Goal: Task Accomplishment & Management: Manage account settings

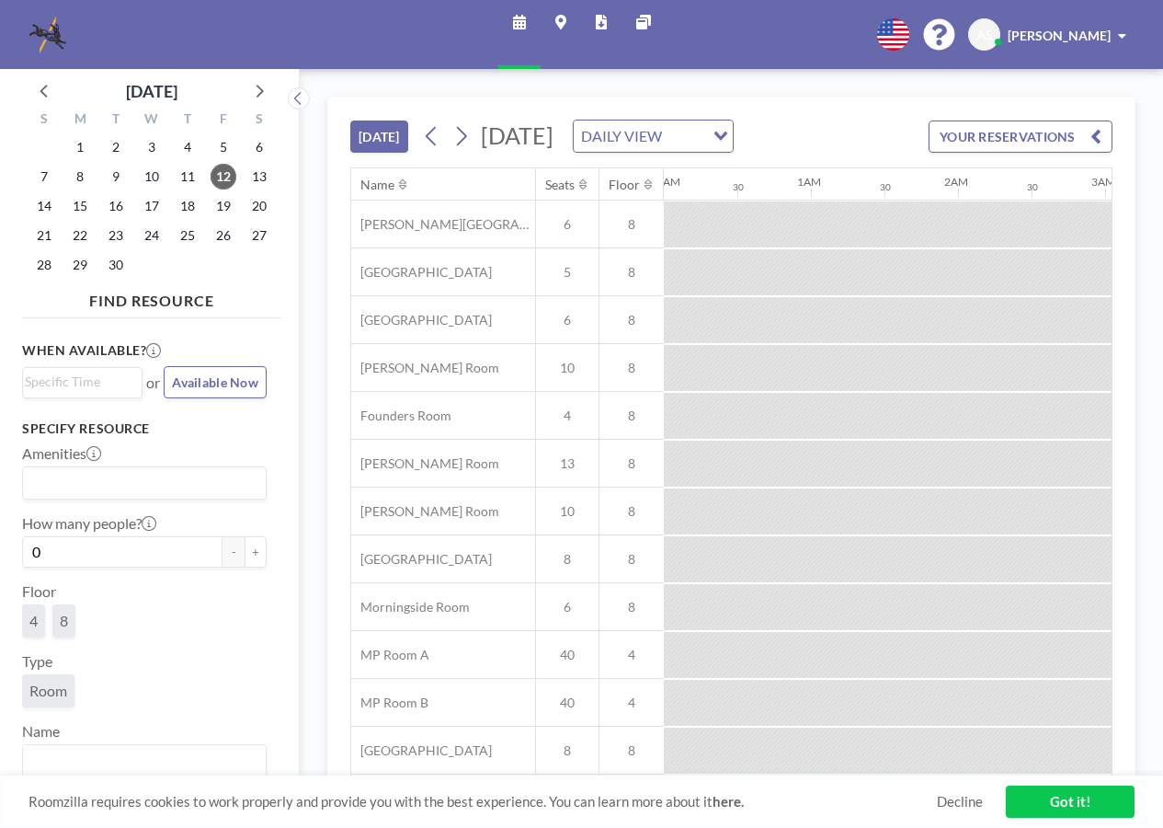
scroll to position [0, 1986]
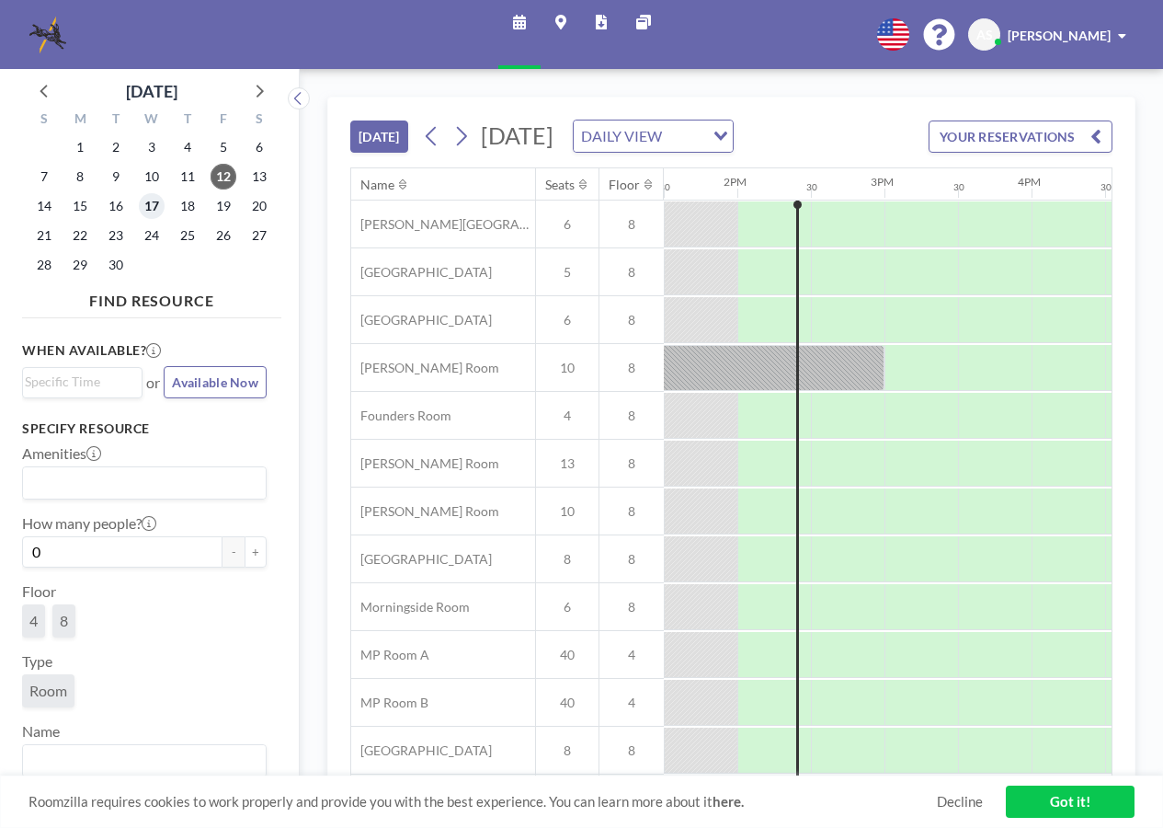
click at [151, 207] on span "17" at bounding box center [152, 206] width 26 height 26
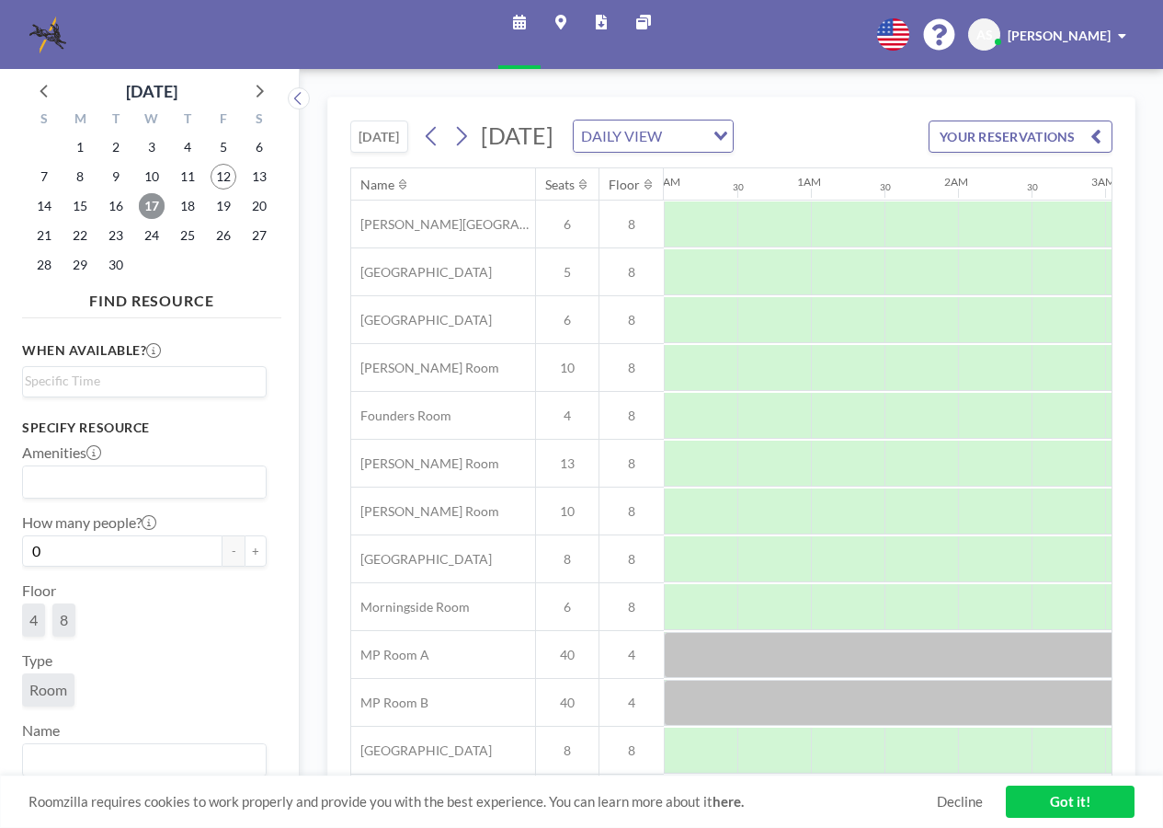
scroll to position [0, 1104]
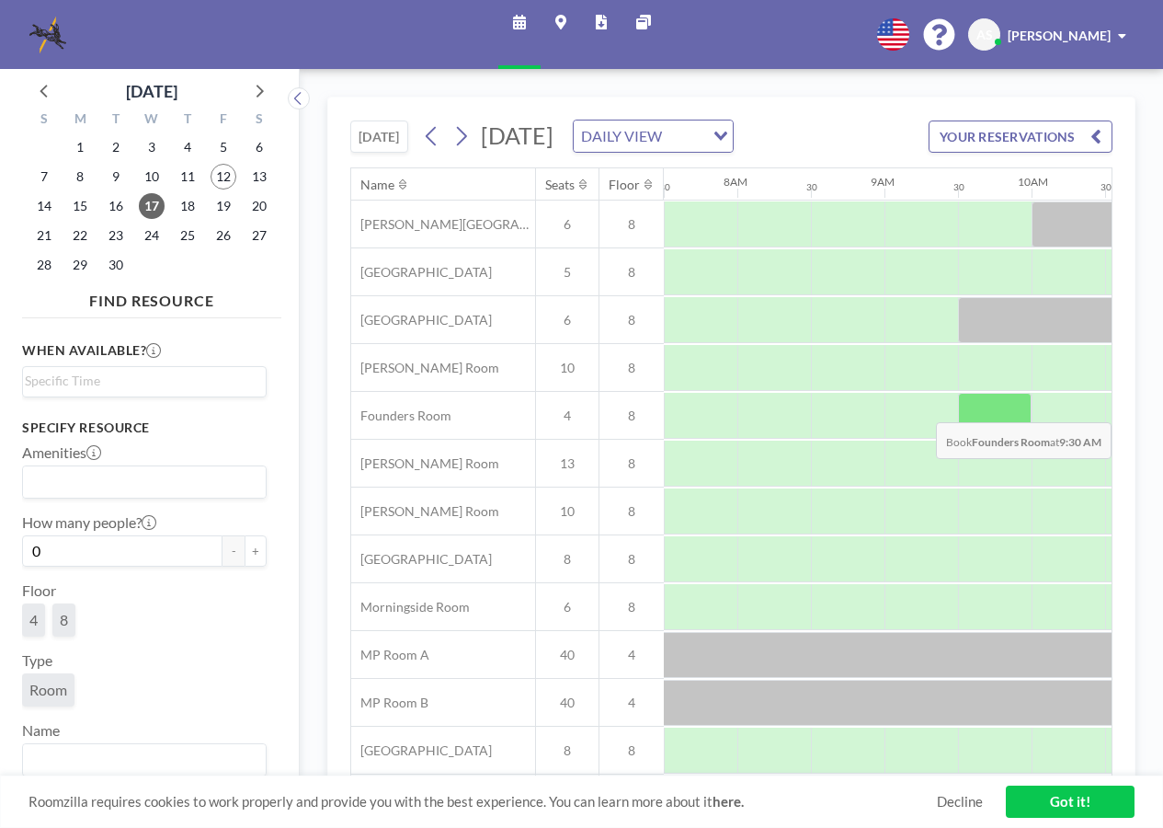
click at [982, 432] on div at bounding box center [995, 416] width 74 height 46
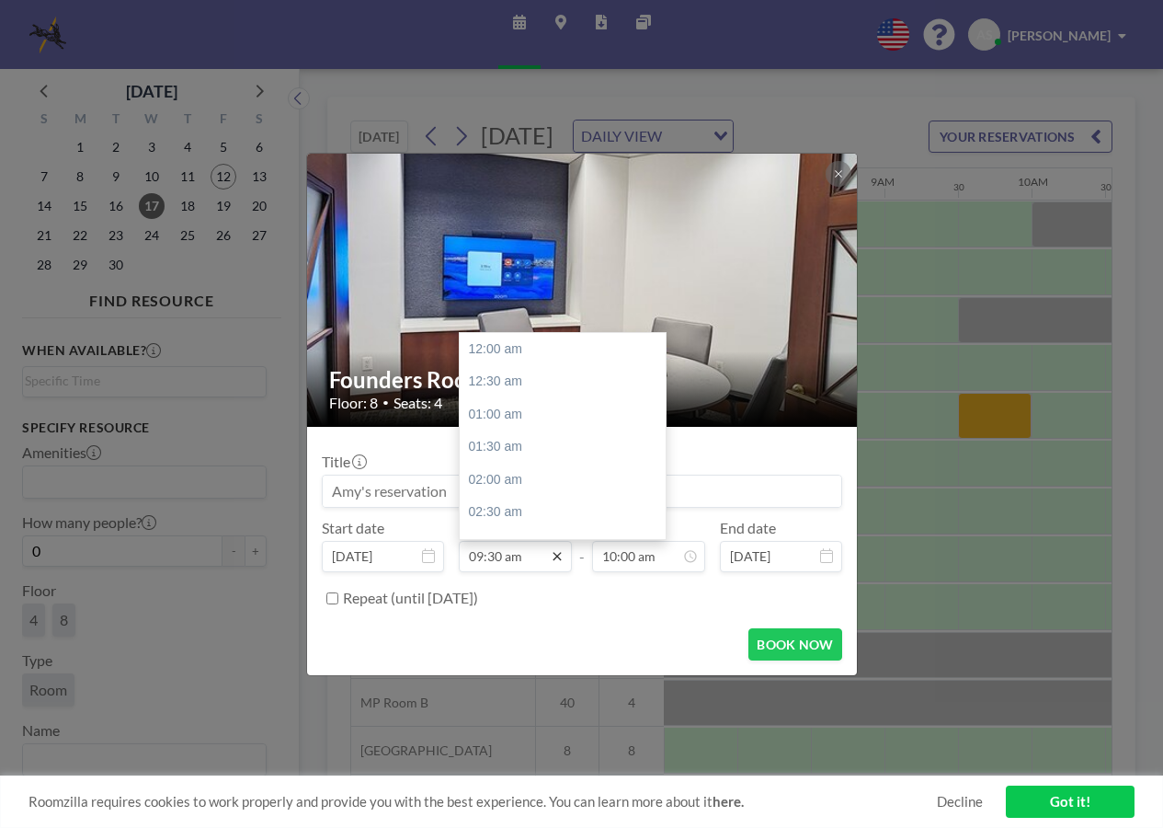
scroll to position [622, 0]
click at [555, 551] on icon at bounding box center [557, 556] width 15 height 15
click at [526, 388] on div "10:00 am" at bounding box center [567, 381] width 215 height 33
type input "10:00 am"
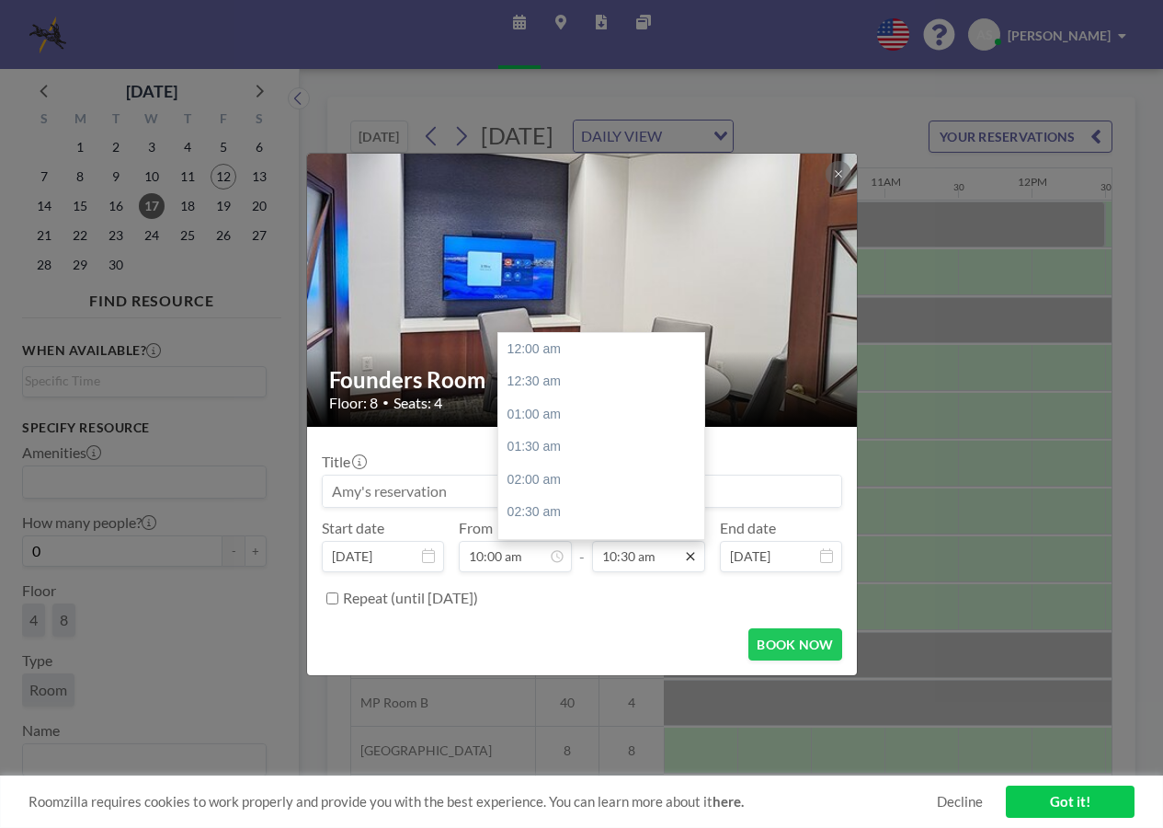
scroll to position [687, 0]
click at [689, 560] on icon at bounding box center [690, 556] width 15 height 15
click at [601, 418] on div "11:30 am" at bounding box center [605, 414] width 215 height 33
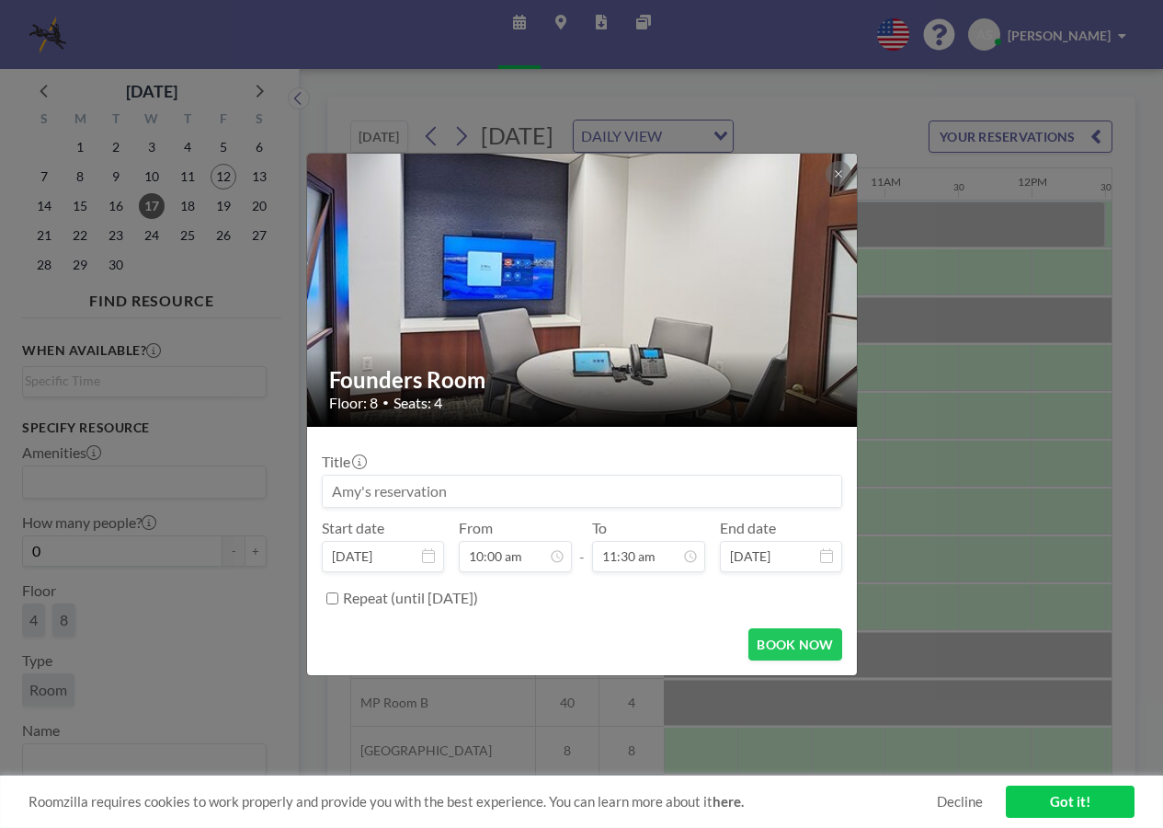
click at [659, 594] on div "Repeat (until [DATE])" at bounding box center [592, 598] width 499 height 30
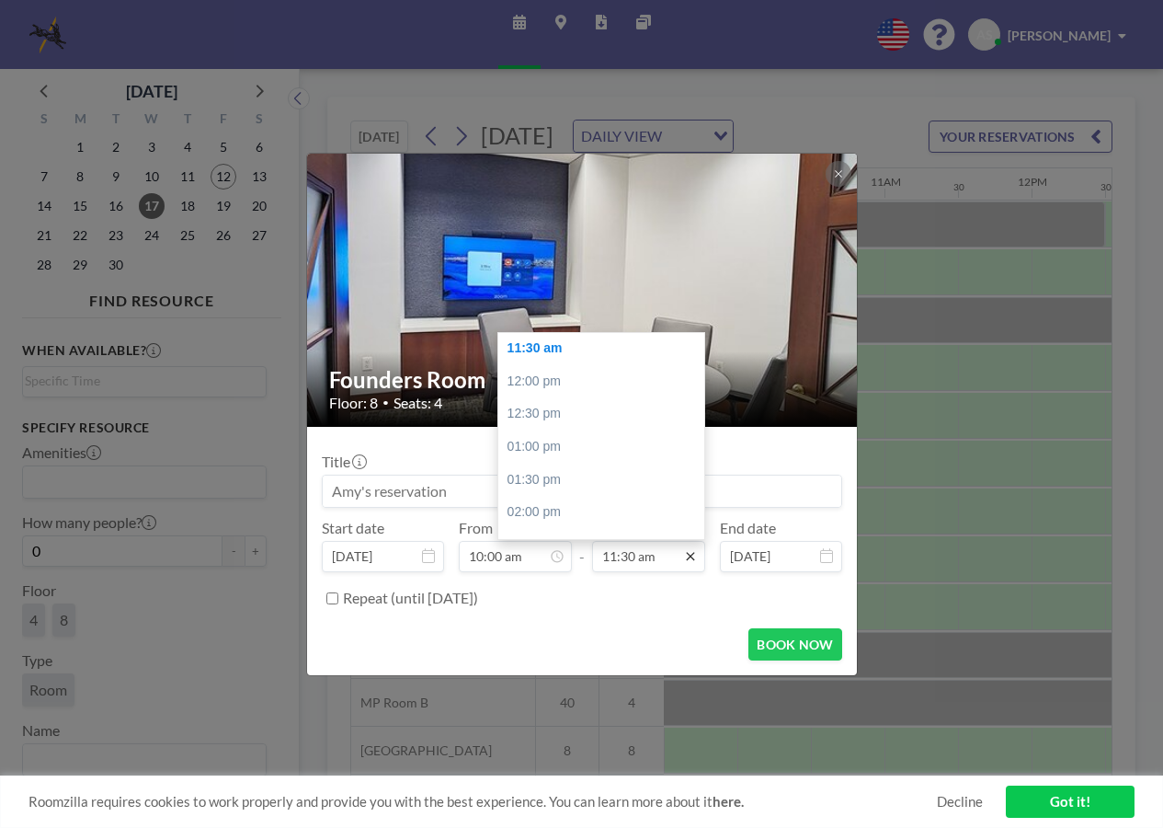
click at [683, 555] on icon at bounding box center [690, 556] width 15 height 15
click at [574, 380] on div "12:00 pm" at bounding box center [605, 381] width 215 height 33
type input "12:00 pm"
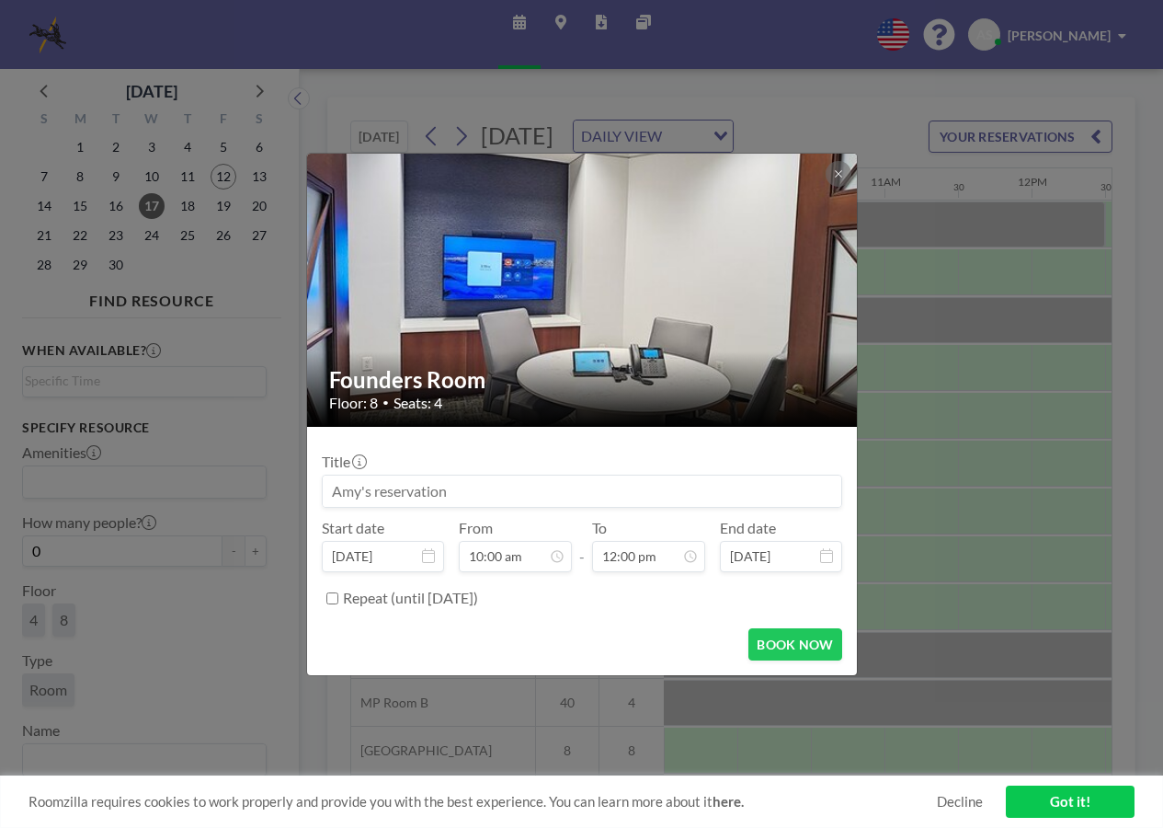
scroll to position [655, 0]
drag, startPoint x: 487, startPoint y: 500, endPoint x: 293, endPoint y: 475, distance: 195.7
click at [293, 475] on div "Founders Room Floor: 8 • Seats: 4 Title Start date [DATE] From 10:00 am - To 12…" at bounding box center [581, 414] width 1163 height 828
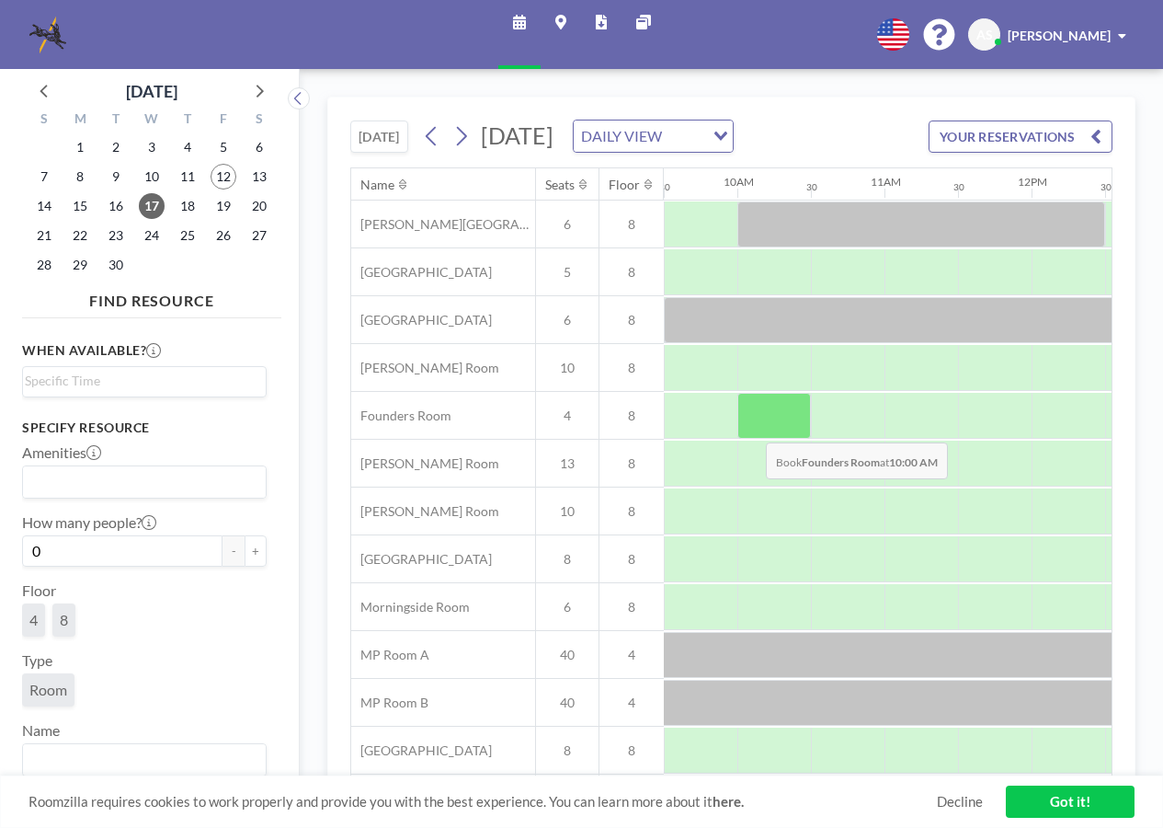
click at [751, 439] on div at bounding box center [775, 416] width 74 height 46
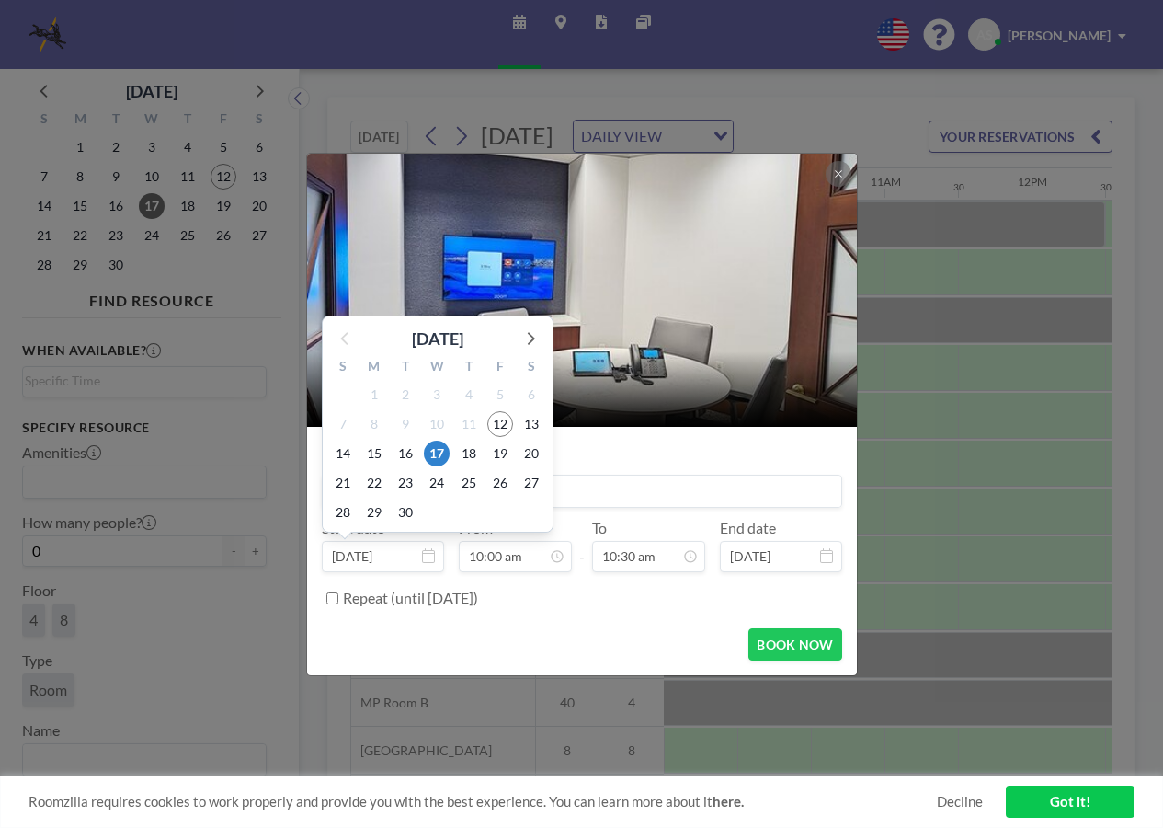
click at [629, 509] on div "Title Start date [DATE] [DATE] S M T W T F S 31 1 2 3 4 5 6 7 8 9 10 11 12 13 1…" at bounding box center [582, 527] width 521 height 172
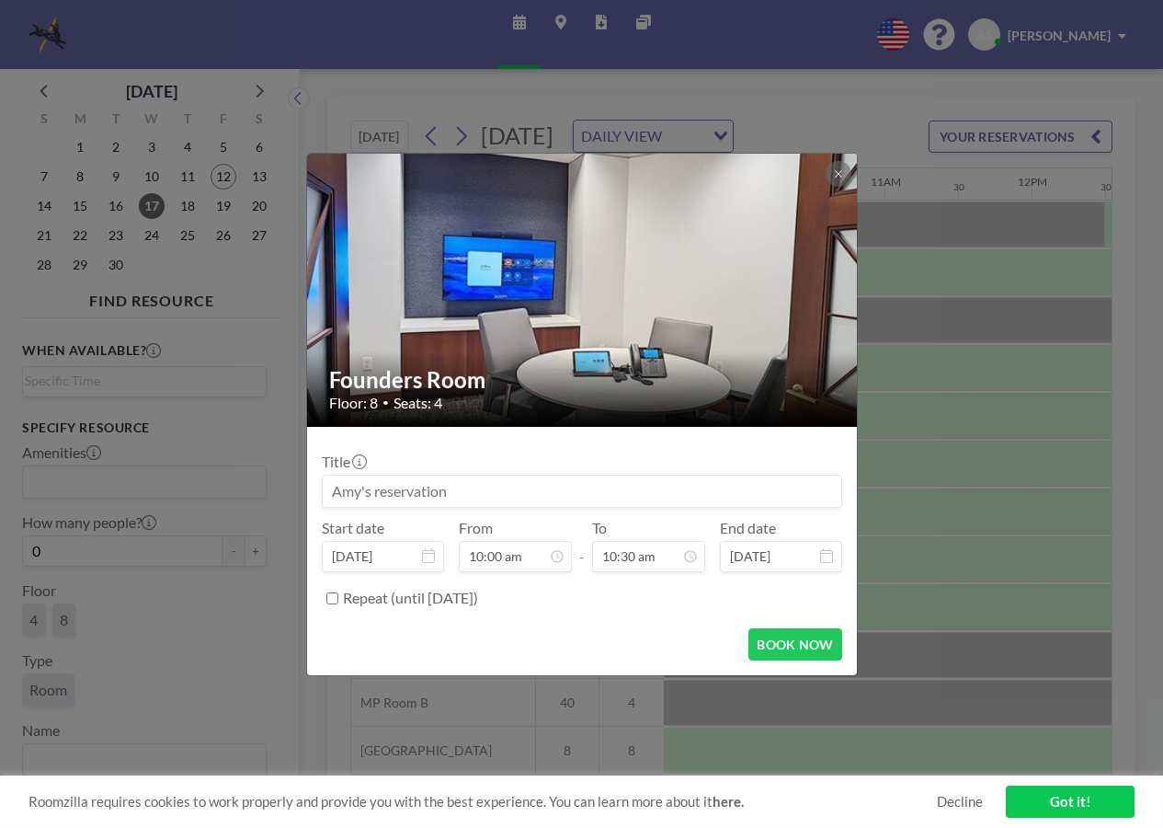
click at [594, 494] on input at bounding box center [582, 490] width 519 height 31
click at [362, 466] on icon at bounding box center [359, 461] width 15 height 15
click at [358, 491] on input at bounding box center [582, 490] width 519 height 31
click at [367, 490] on input at bounding box center [582, 490] width 519 height 31
click at [447, 497] on input at bounding box center [582, 490] width 519 height 31
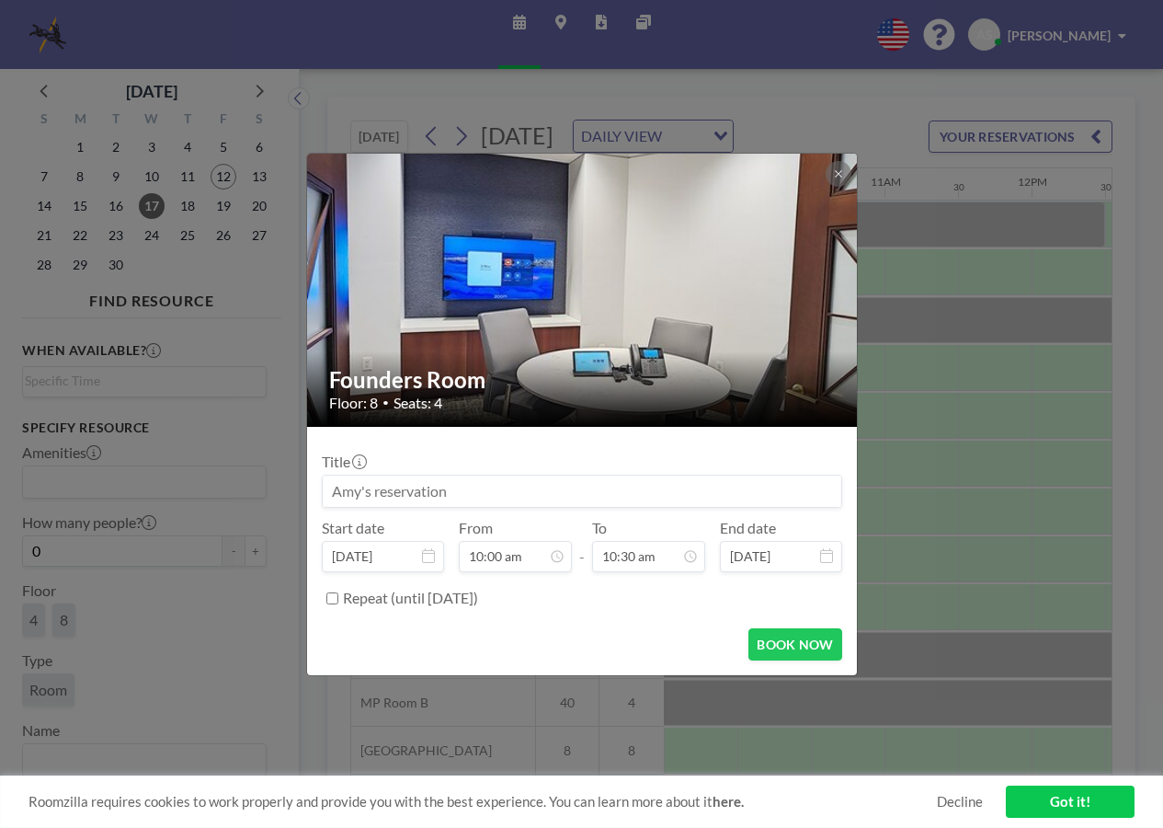
click at [447, 497] on input at bounding box center [582, 490] width 519 height 31
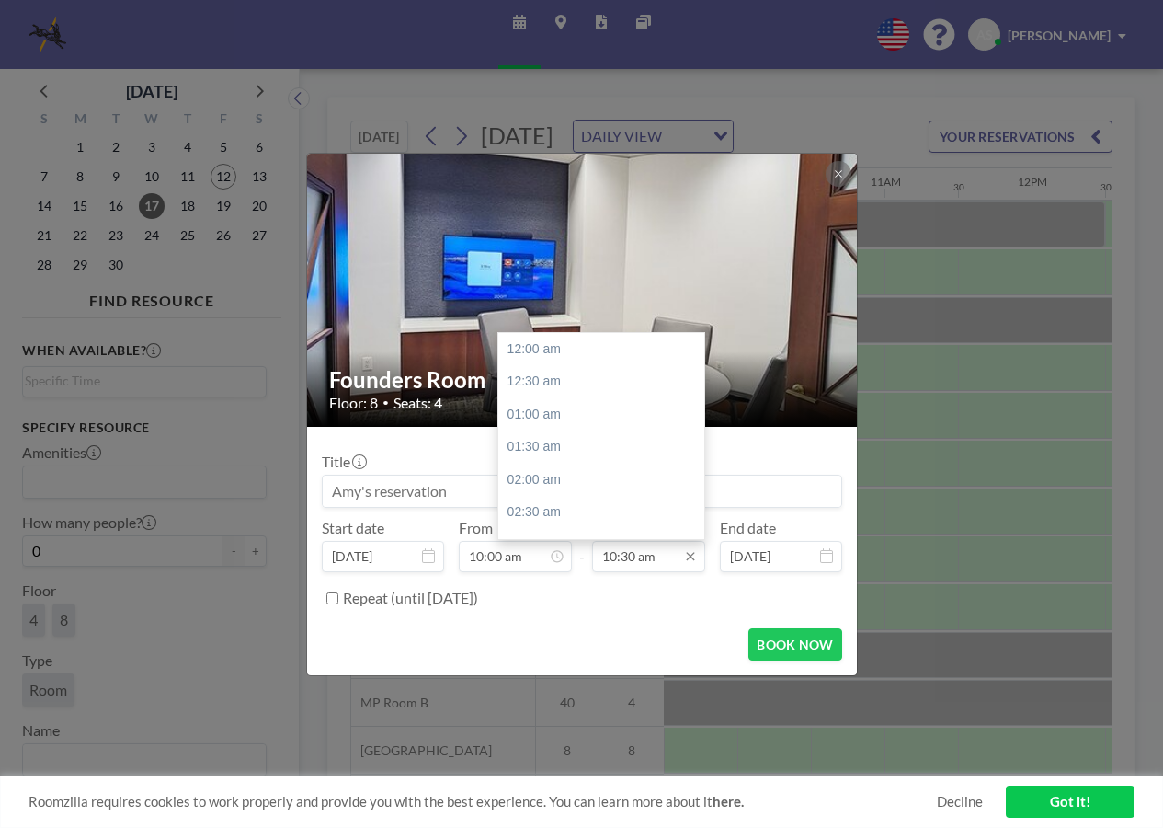
scroll to position [687, 0]
click at [685, 564] on input "10:30 am" at bounding box center [648, 556] width 113 height 31
click at [691, 557] on icon at bounding box center [690, 556] width 8 height 8
click at [571, 453] on div "12:00 pm" at bounding box center [605, 447] width 215 height 33
type input "12:00 pm"
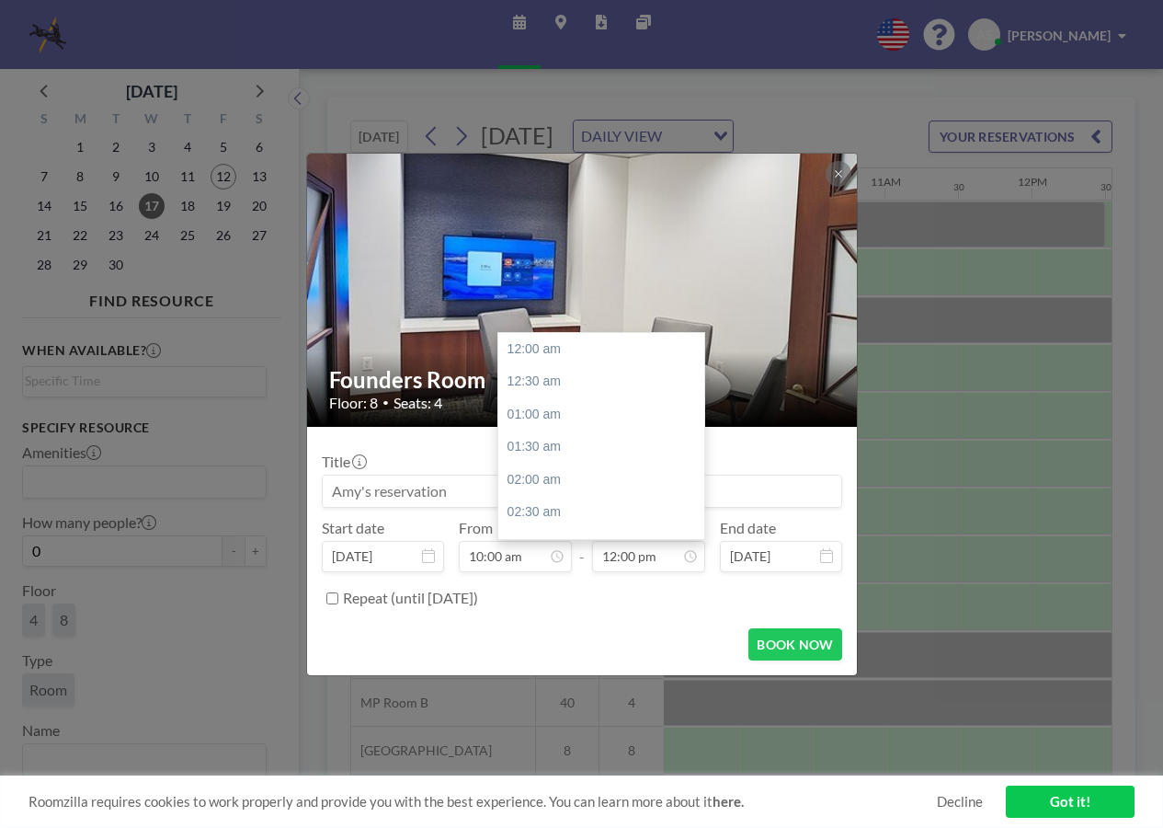
scroll to position [785, 0]
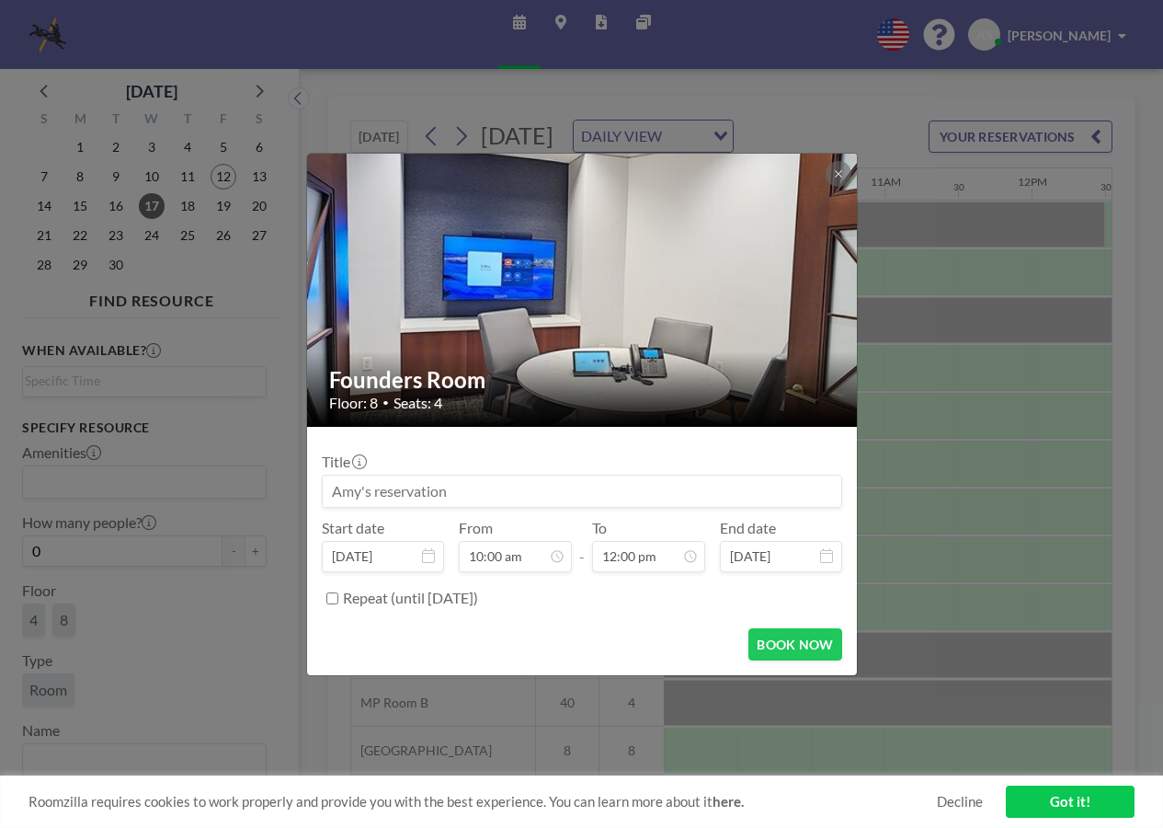
drag, startPoint x: 452, startPoint y: 487, endPoint x: 547, endPoint y: 641, distance: 180.9
click at [547, 641] on div "BOOK NOW" at bounding box center [582, 644] width 521 height 32
click at [476, 493] on input at bounding box center [582, 490] width 519 height 31
click at [457, 489] on input at bounding box center [582, 490] width 519 height 31
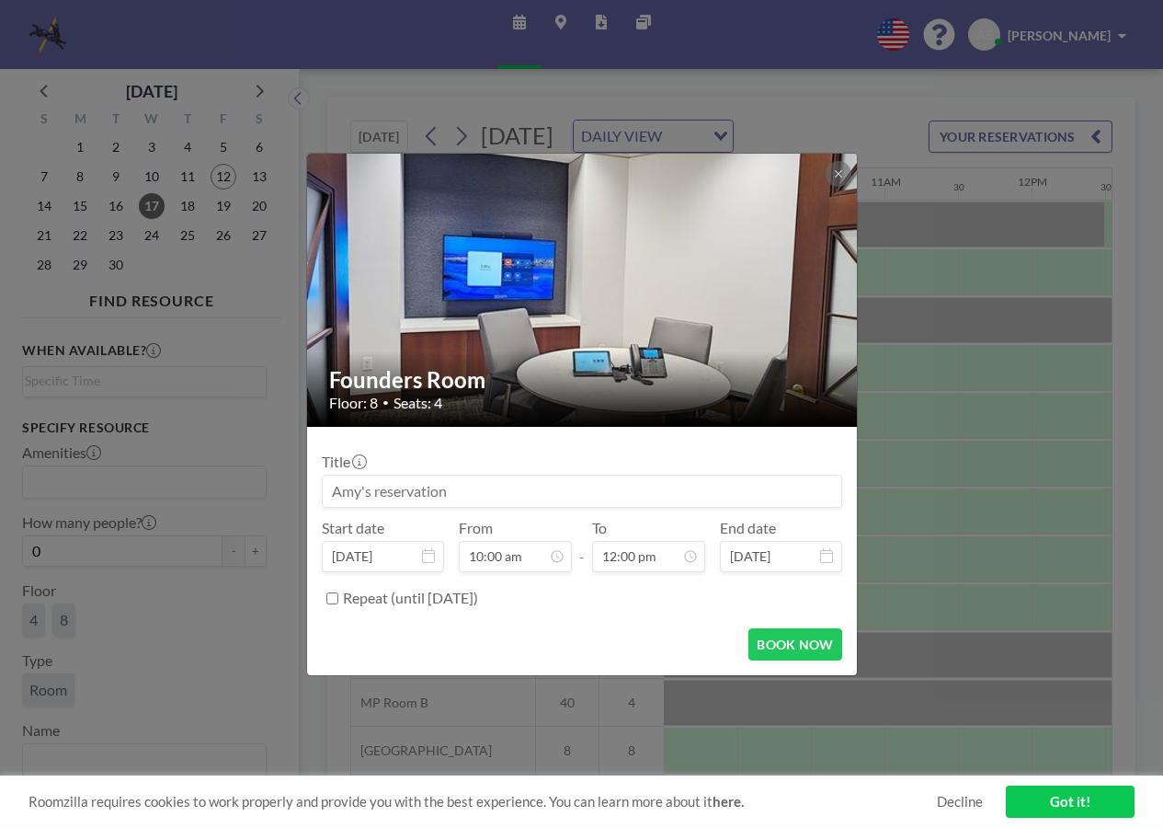
scroll to position [785, 0]
click at [837, 174] on icon at bounding box center [838, 173] width 11 height 11
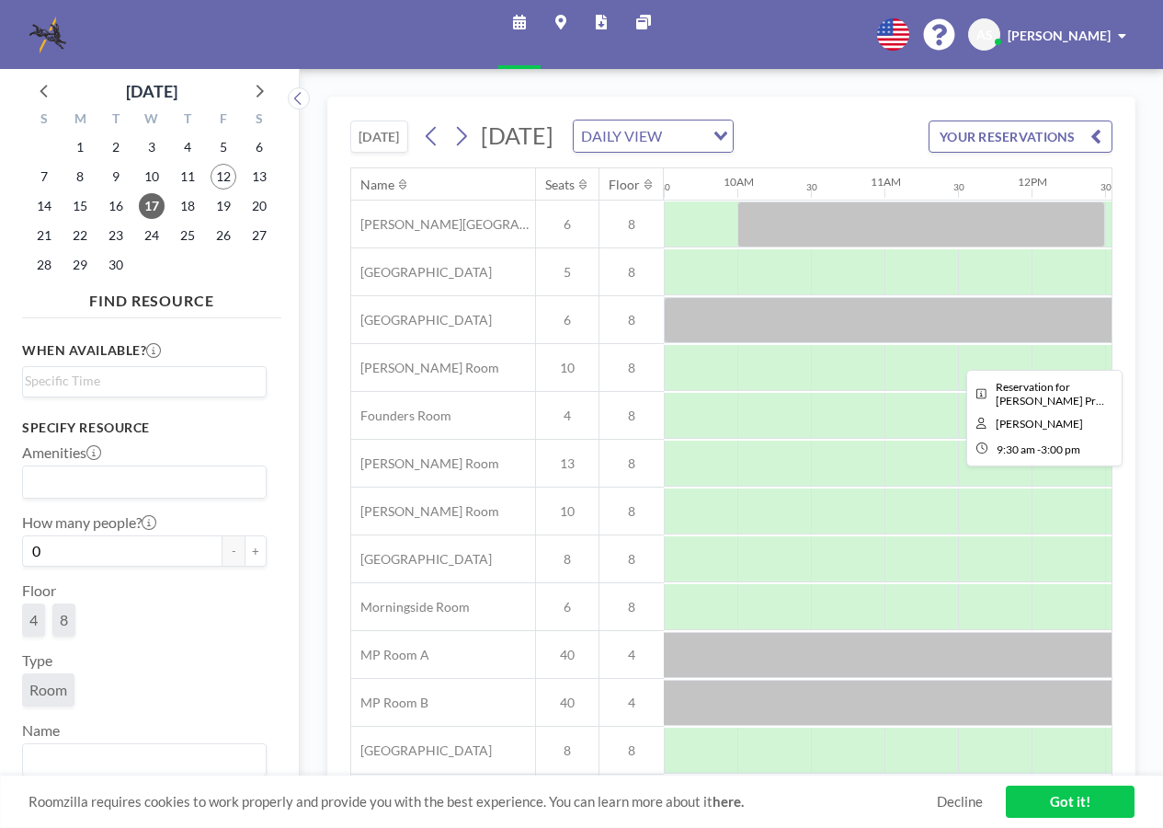
click at [941, 341] on div at bounding box center [1068, 320] width 809 height 46
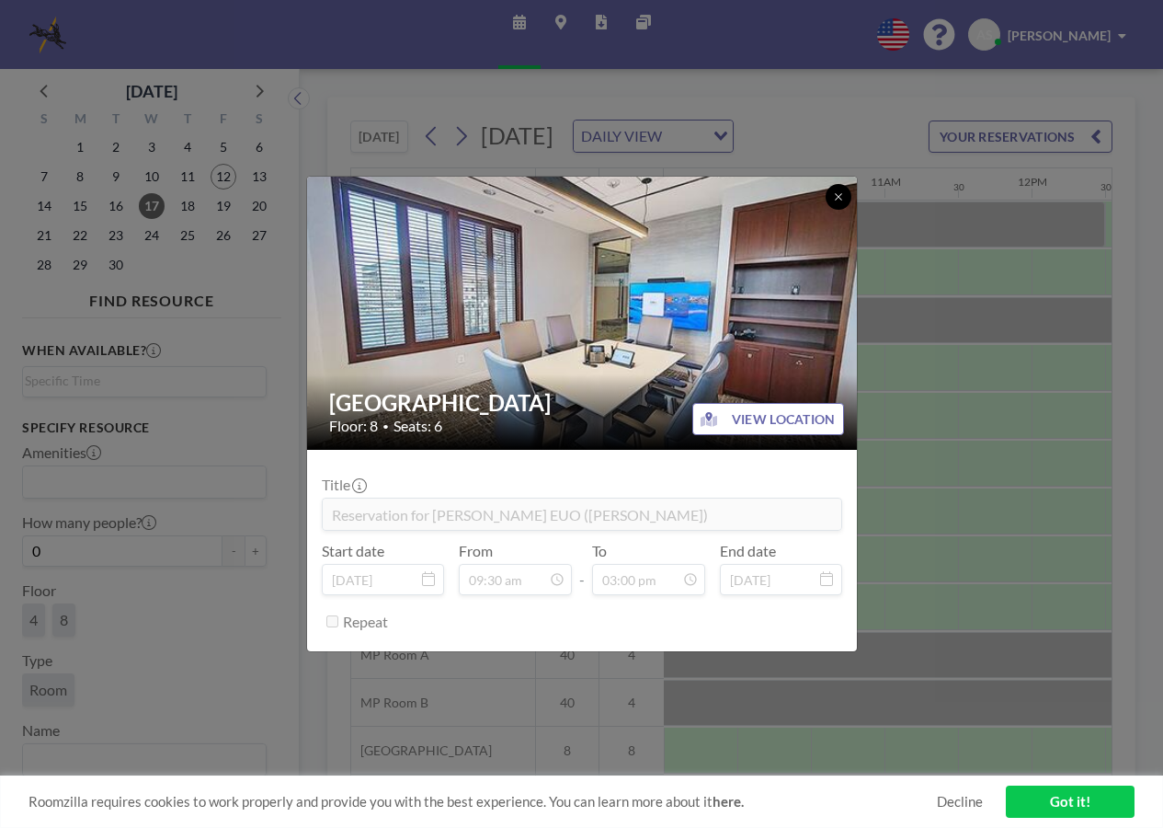
click at [840, 195] on icon at bounding box center [838, 196] width 6 height 6
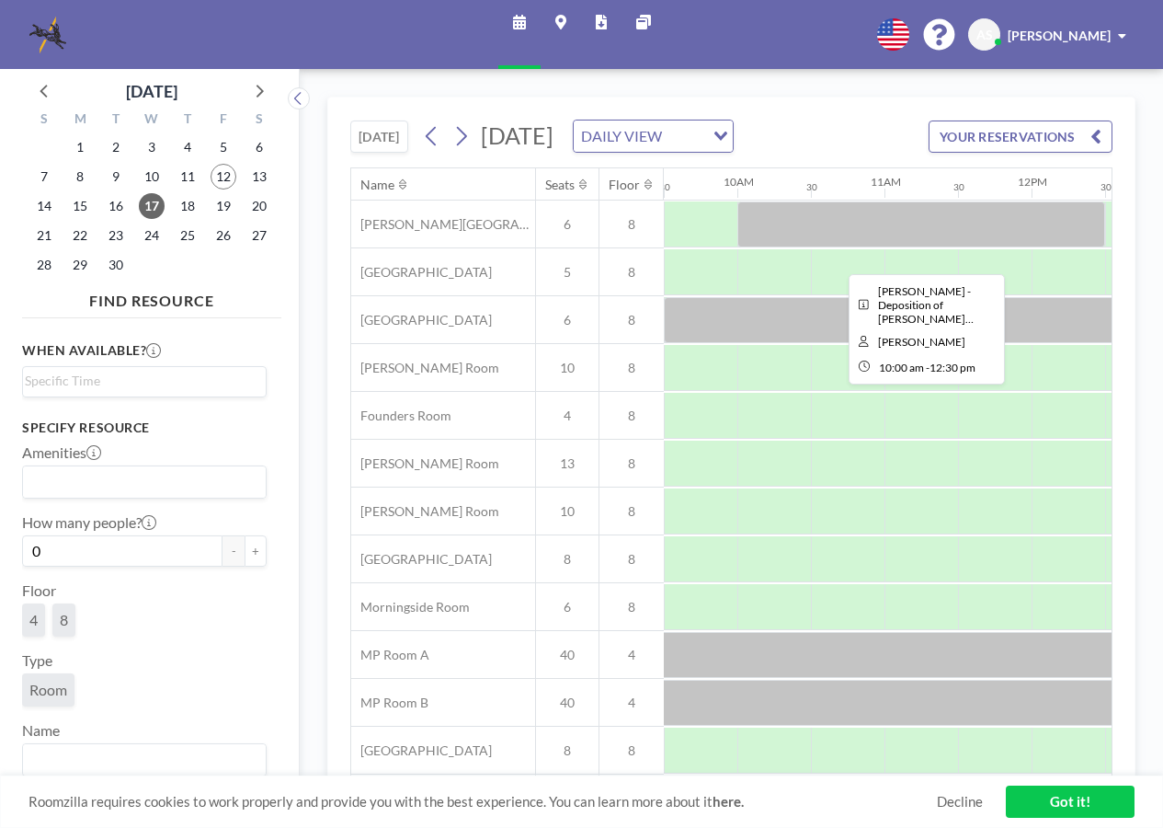
click at [905, 247] on div at bounding box center [922, 224] width 368 height 46
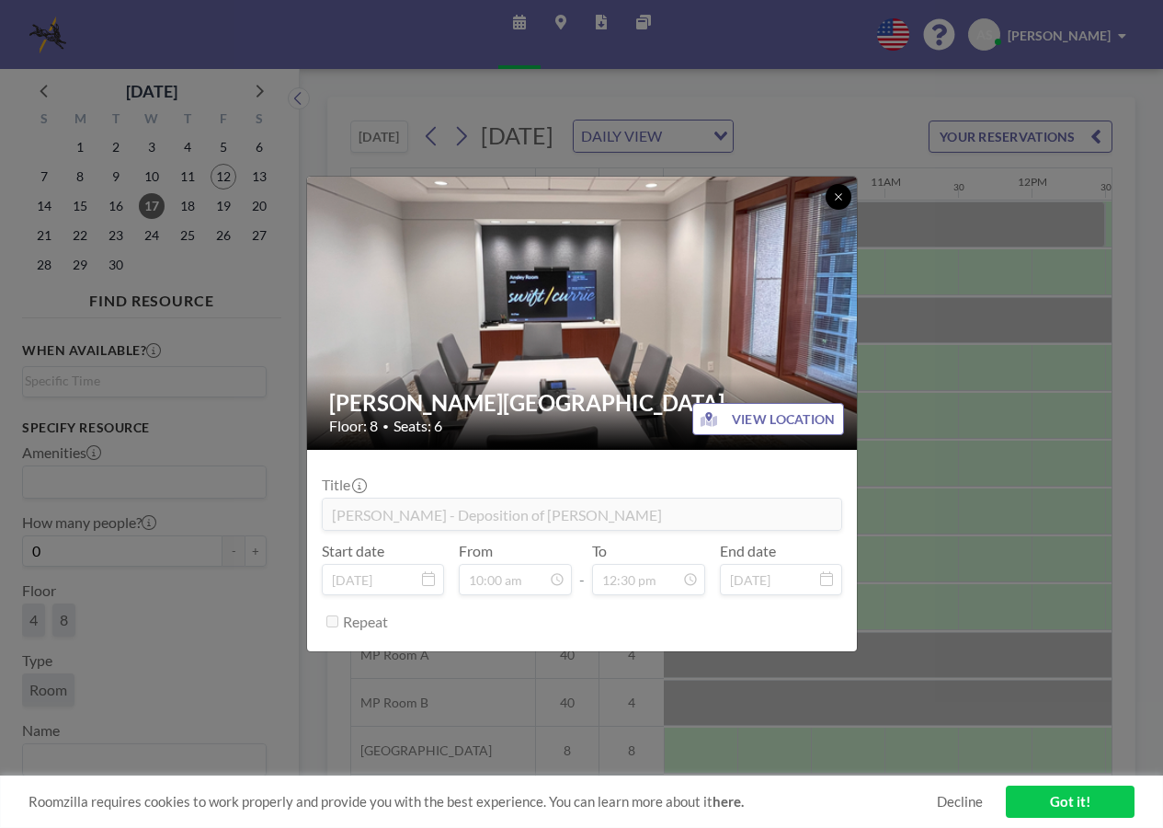
click at [838, 191] on icon at bounding box center [838, 196] width 11 height 11
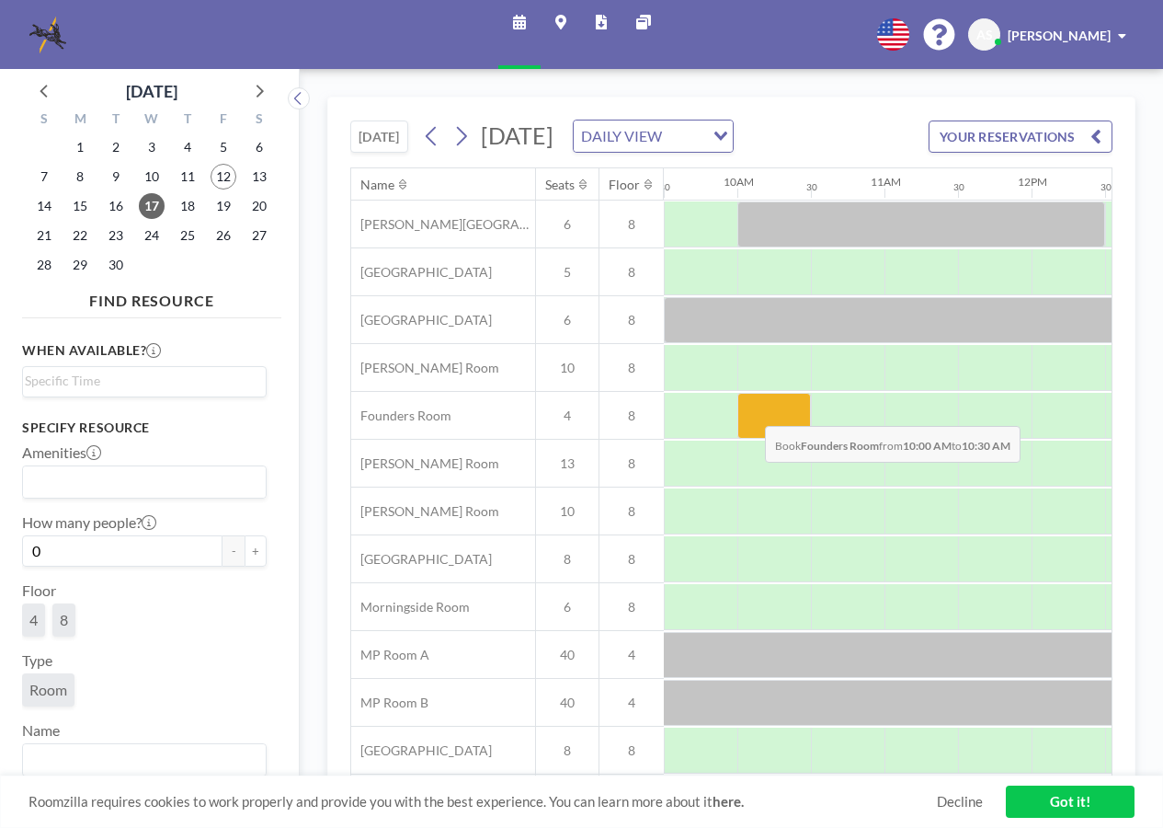
click at [750, 436] on div at bounding box center [775, 416] width 74 height 46
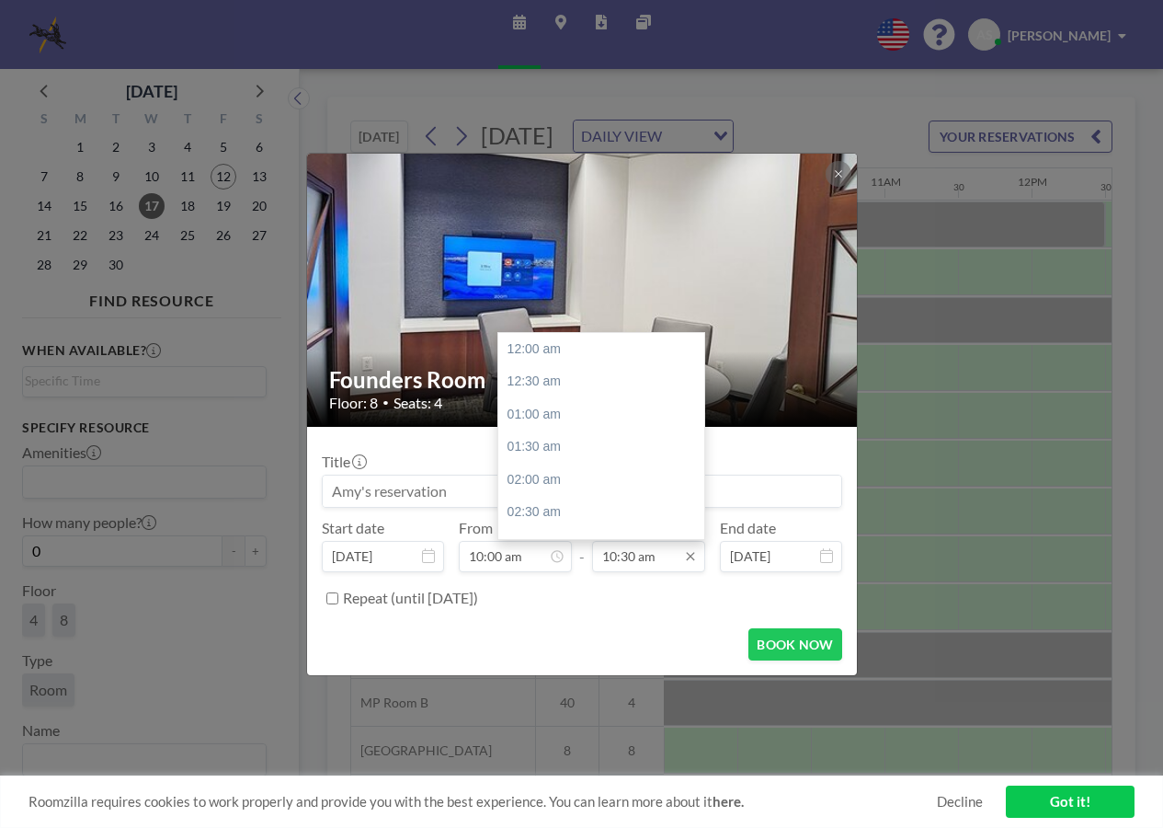
scroll to position [687, 0]
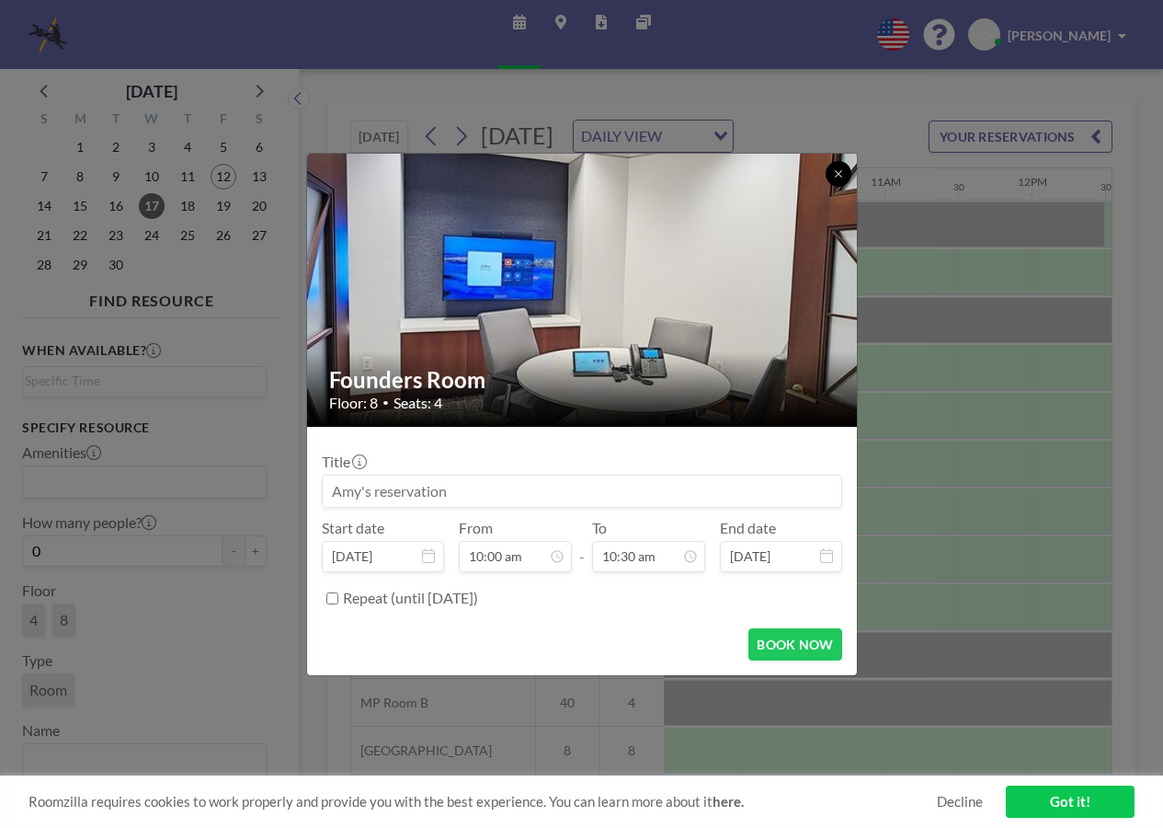
click at [834, 172] on icon at bounding box center [838, 173] width 11 height 11
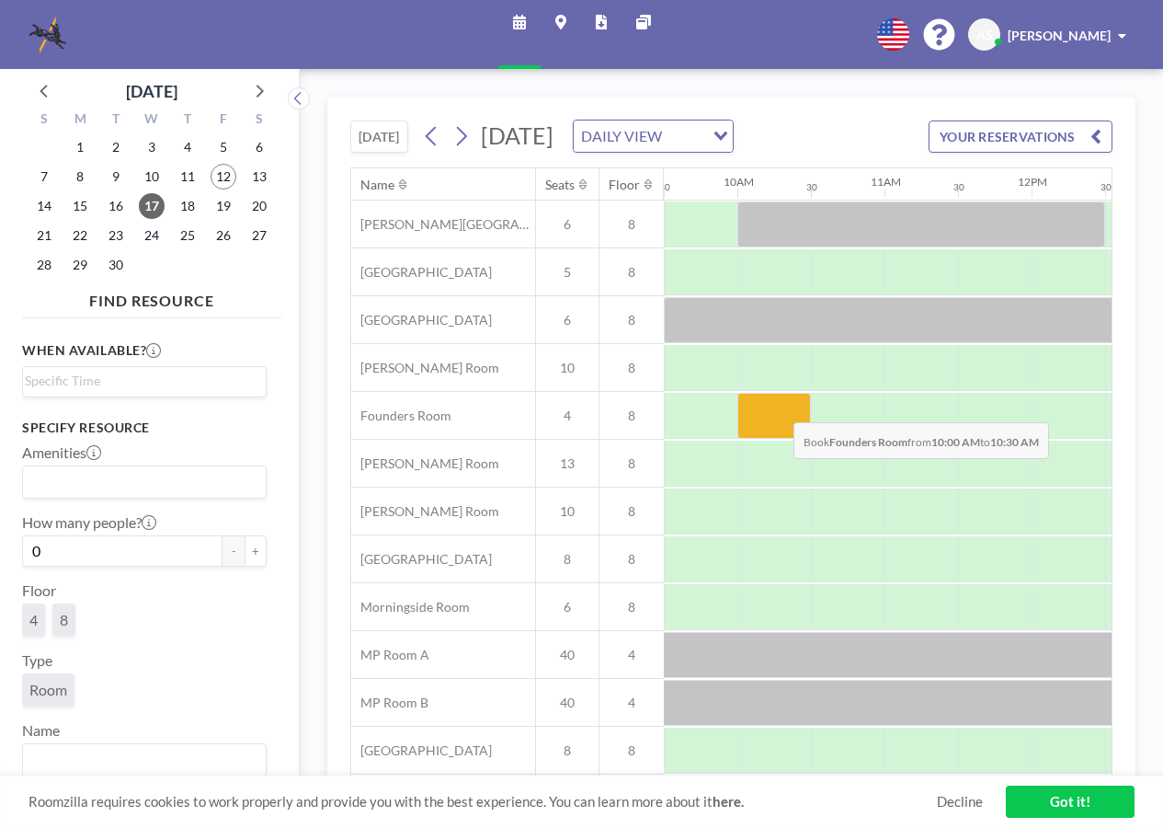
click at [779, 432] on div at bounding box center [775, 416] width 74 height 46
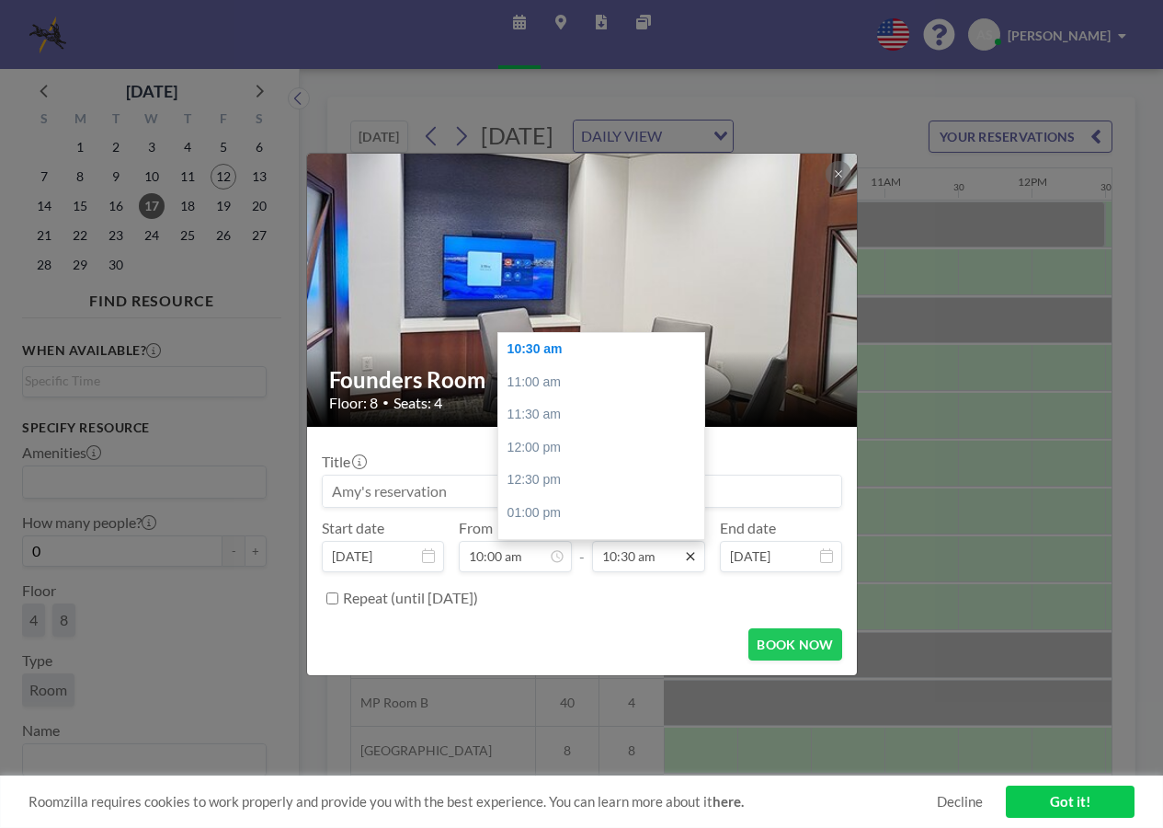
click at [694, 559] on icon at bounding box center [690, 556] width 15 height 15
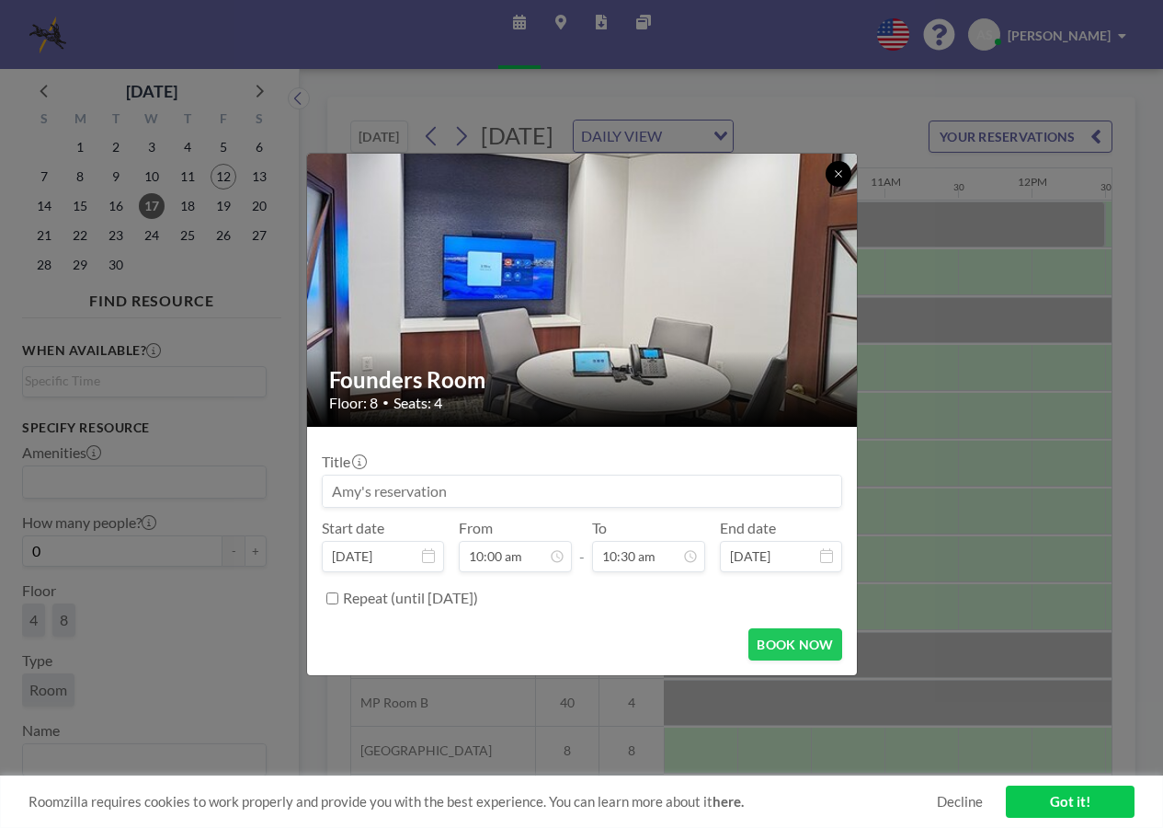
click at [844, 171] on button at bounding box center [839, 174] width 26 height 26
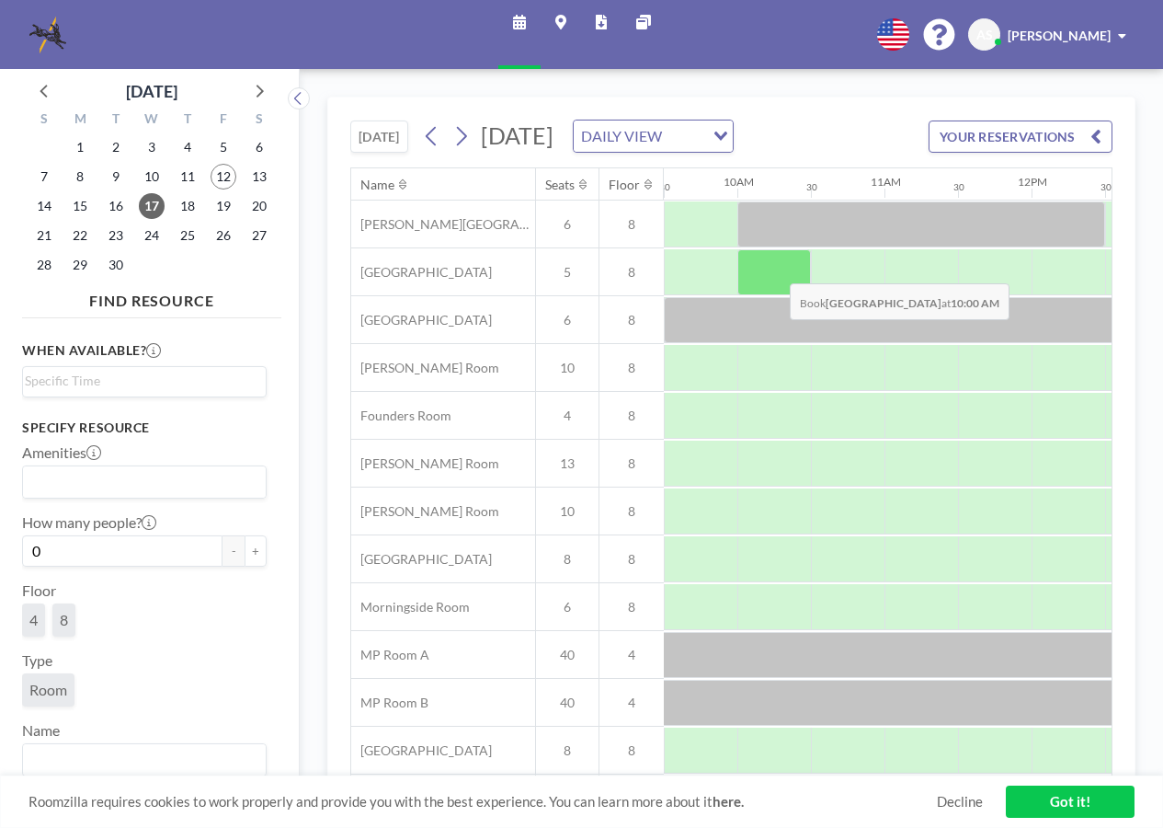
click at [775, 293] on div at bounding box center [775, 272] width 74 height 46
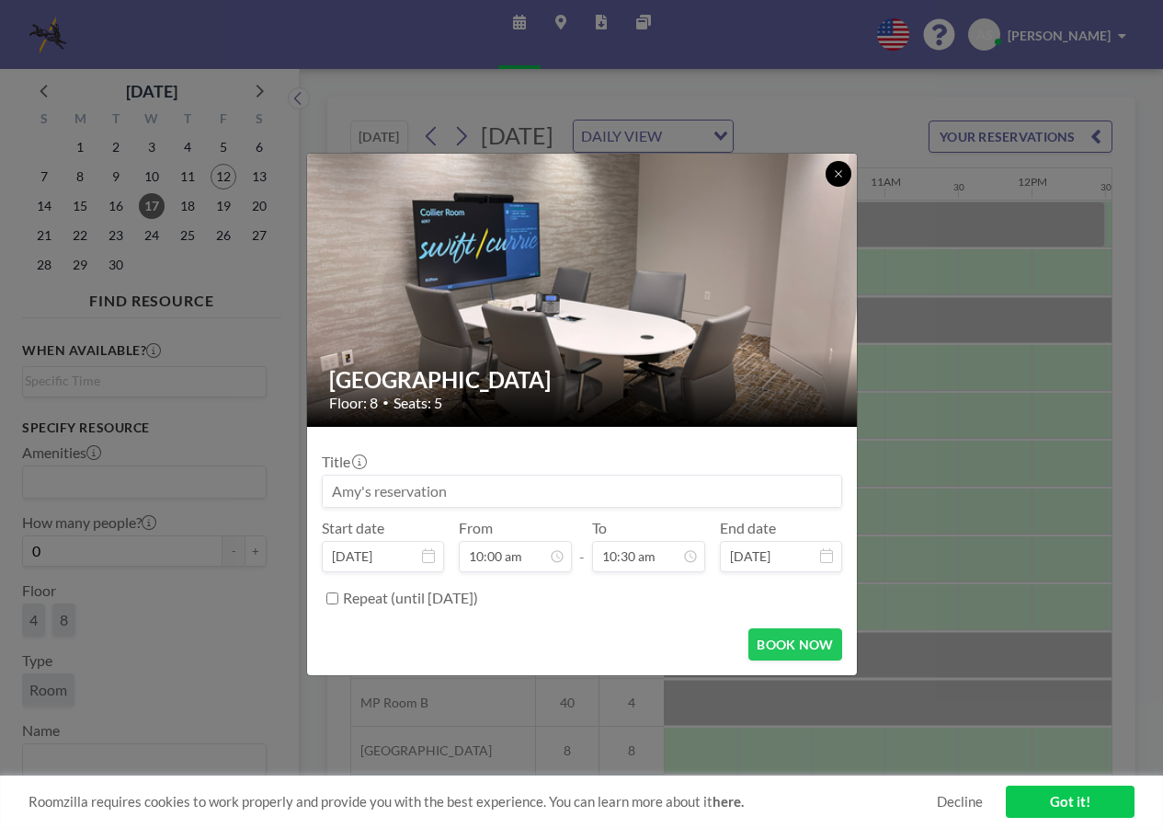
click at [834, 171] on icon at bounding box center [838, 173] width 11 height 11
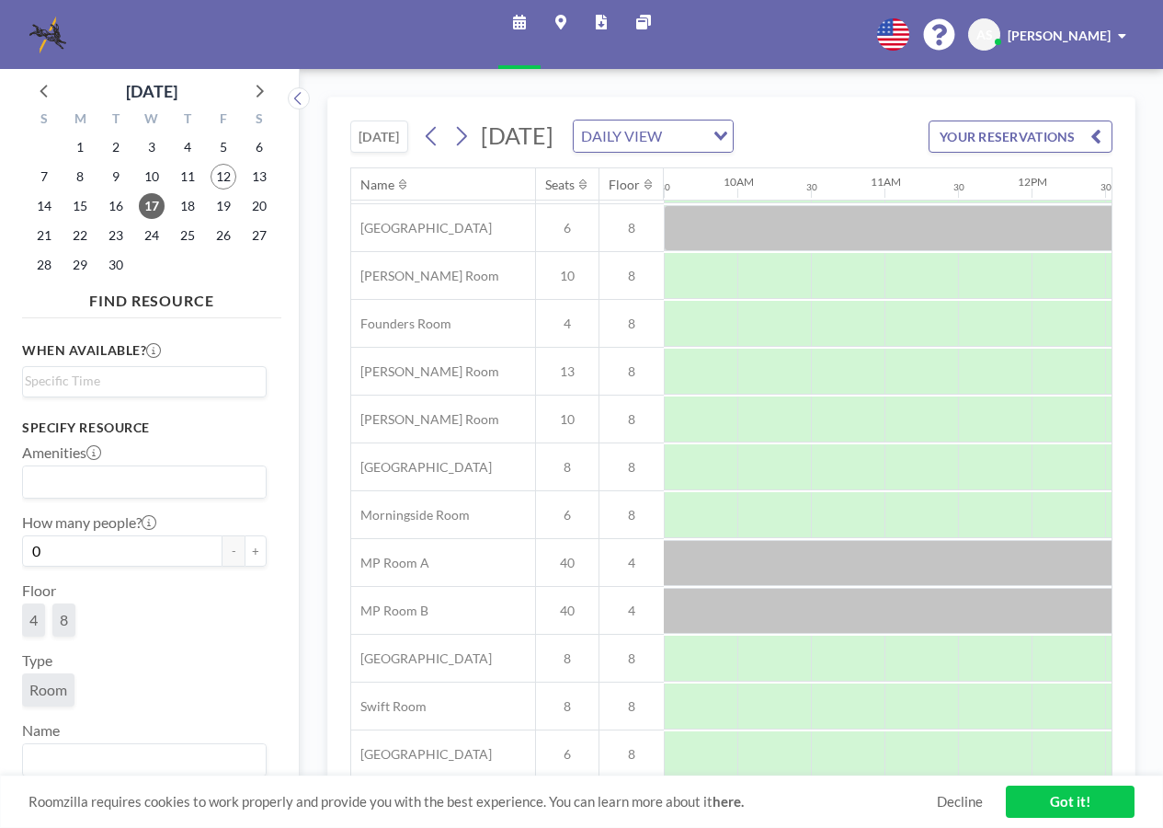
scroll to position [127, 1398]
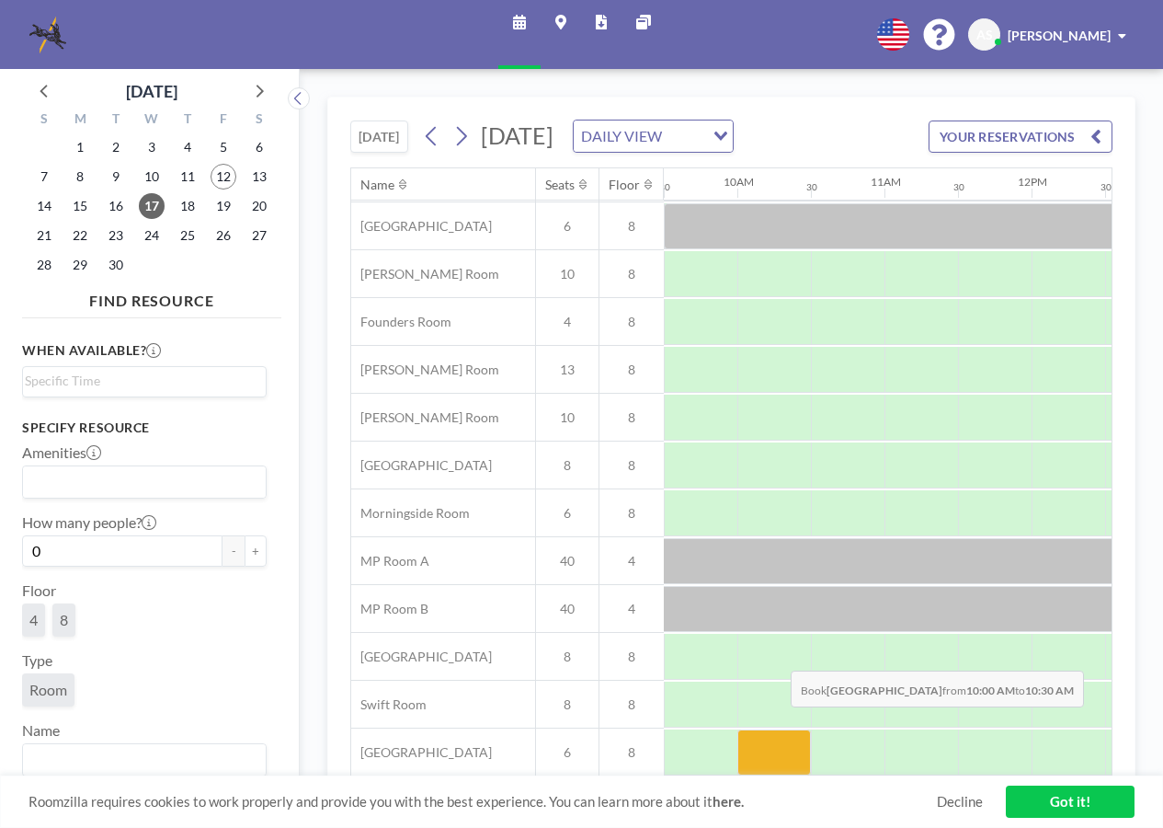
click at [776, 744] on div at bounding box center [775, 752] width 74 height 46
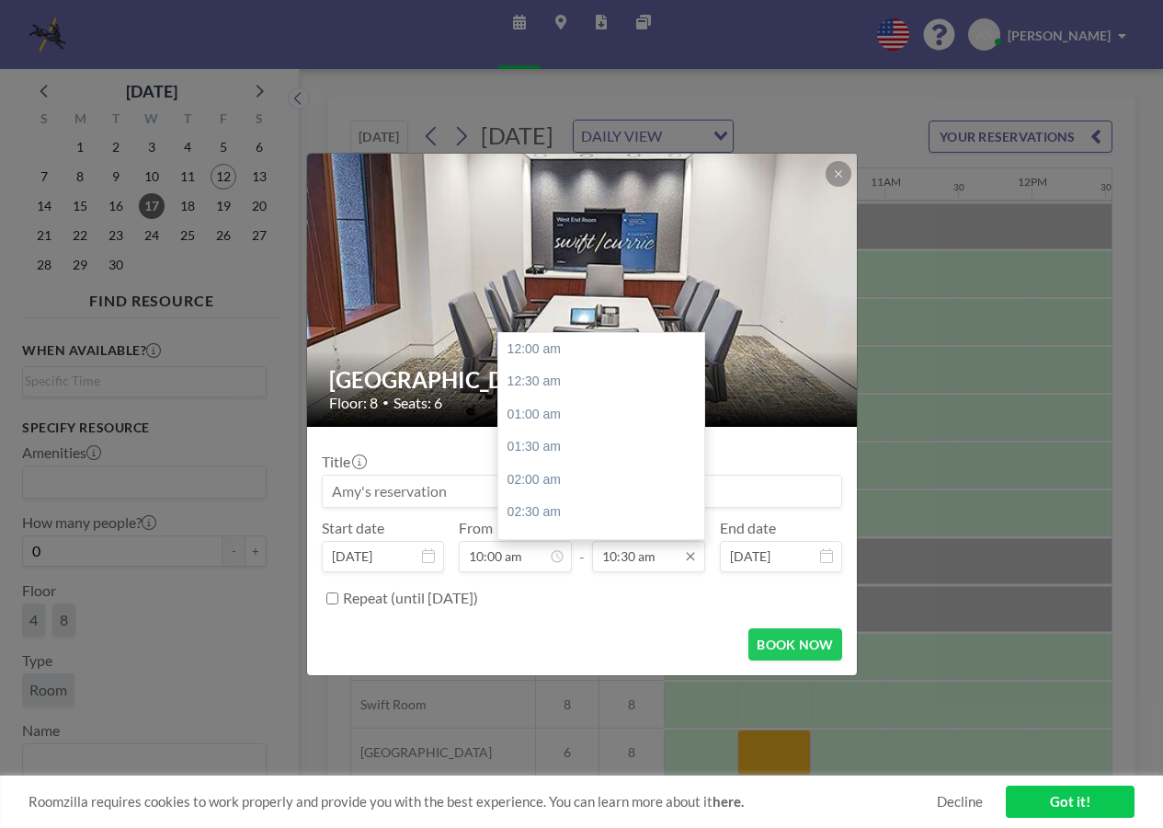
scroll to position [687, 0]
click at [686, 557] on icon at bounding box center [690, 556] width 15 height 15
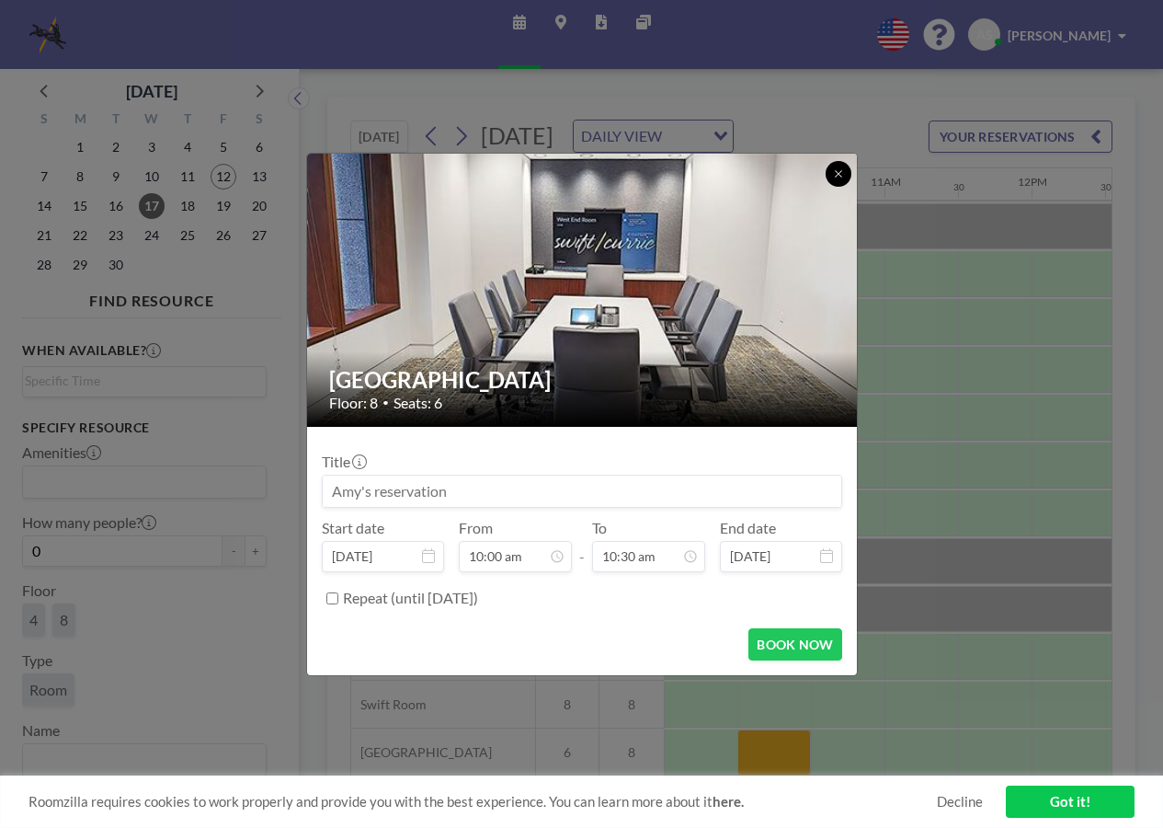
click at [843, 172] on icon at bounding box center [838, 173] width 11 height 11
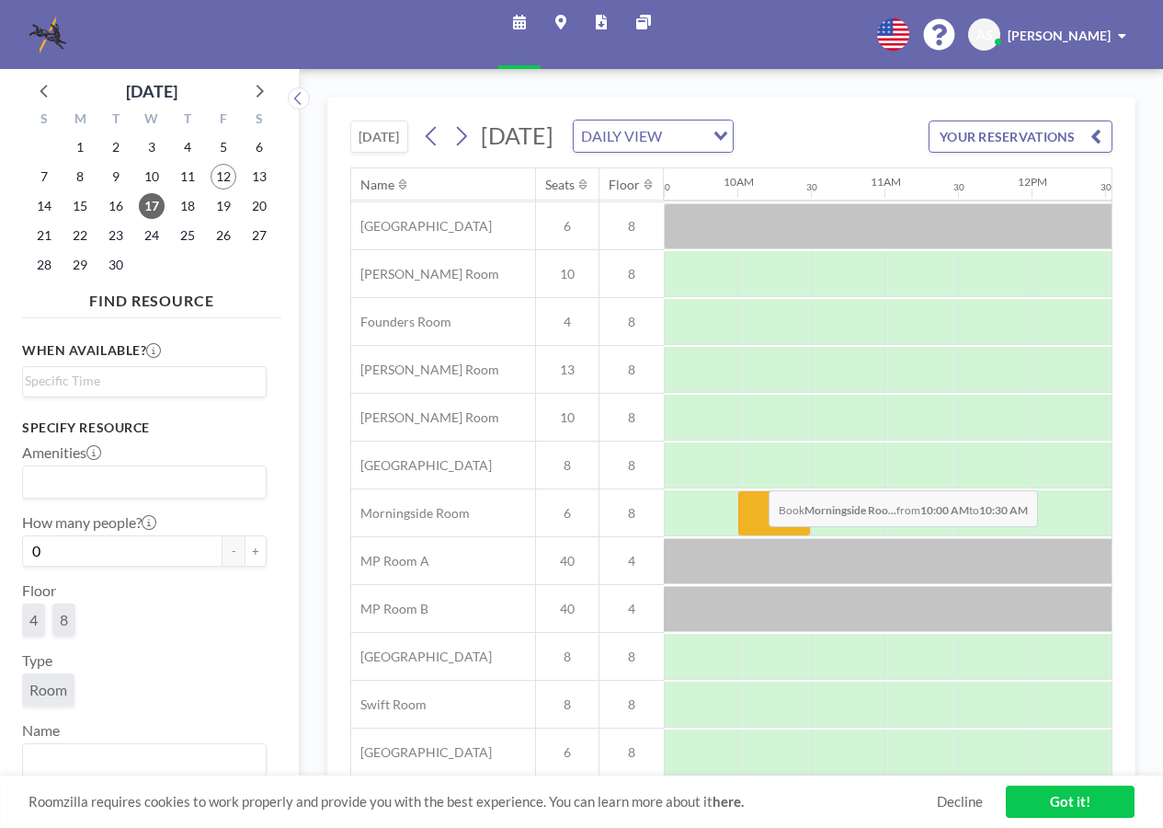
click at [754, 500] on div at bounding box center [775, 513] width 74 height 46
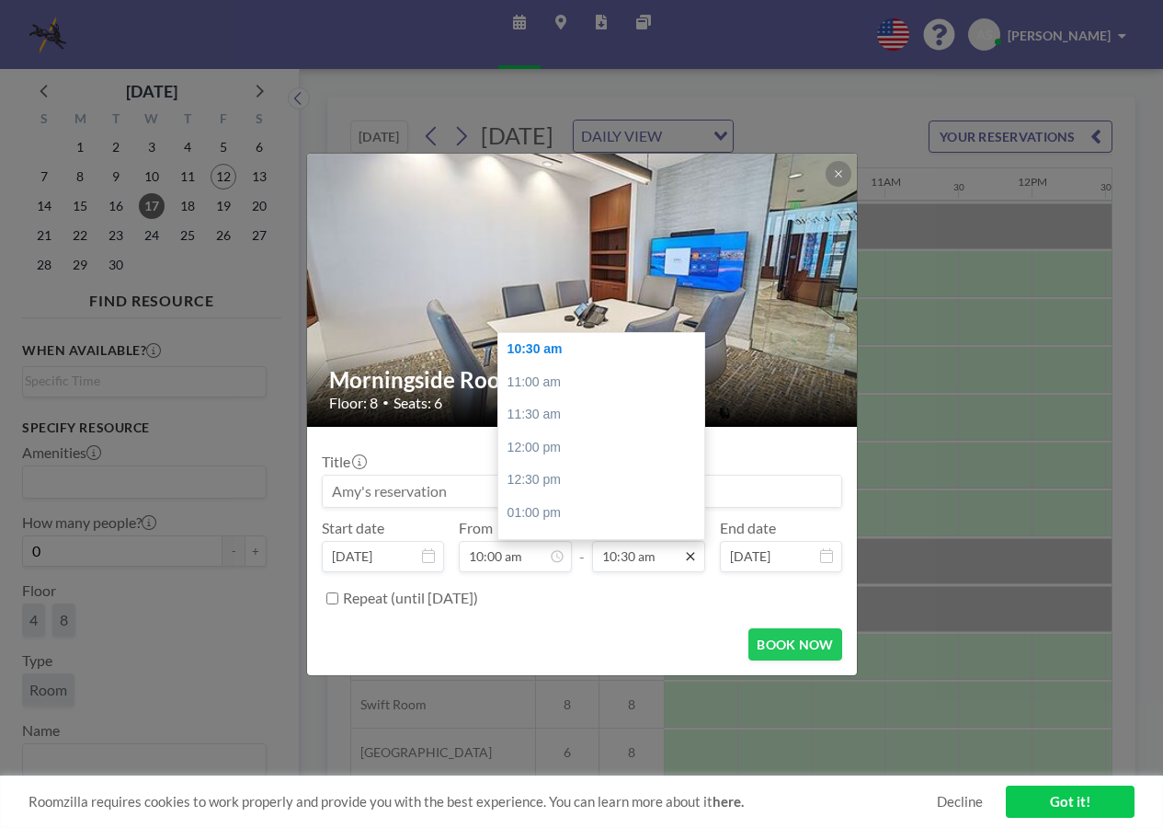
click at [692, 556] on icon at bounding box center [690, 556] width 15 height 15
click at [583, 444] on div "12:00 pm" at bounding box center [605, 447] width 215 height 33
type input "12:00 pm"
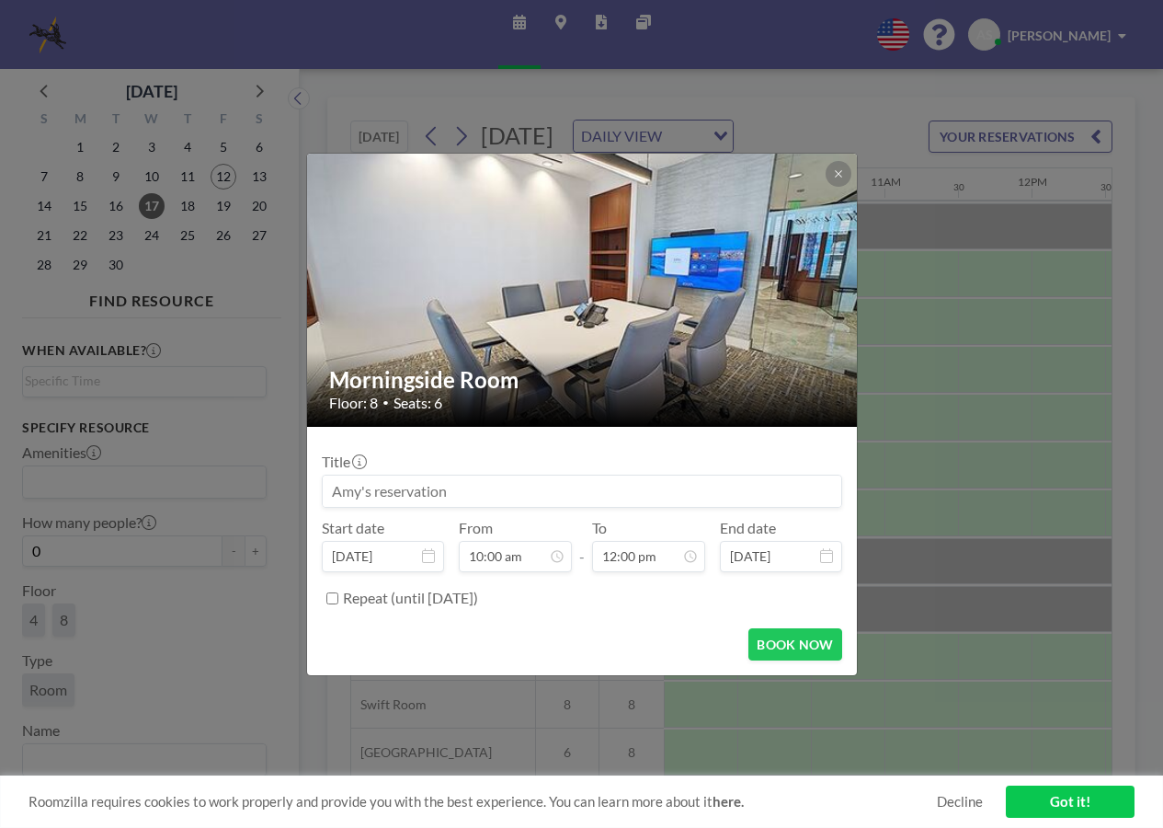
click at [484, 495] on input at bounding box center [582, 490] width 519 height 31
click at [360, 456] on icon at bounding box center [359, 461] width 15 height 15
click at [361, 461] on icon at bounding box center [359, 461] width 15 height 15
click at [801, 636] on button "BOOK NOW" at bounding box center [795, 644] width 93 height 32
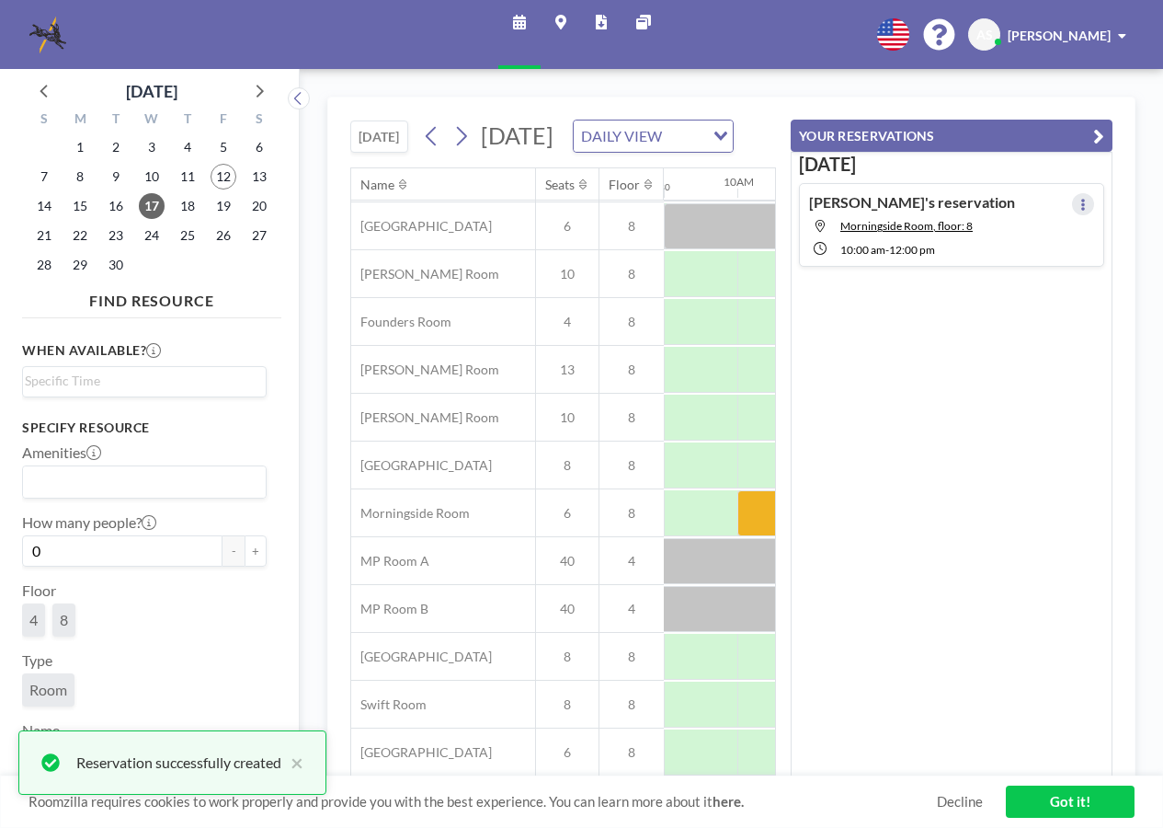
click at [1072, 194] on button at bounding box center [1083, 204] width 22 height 22
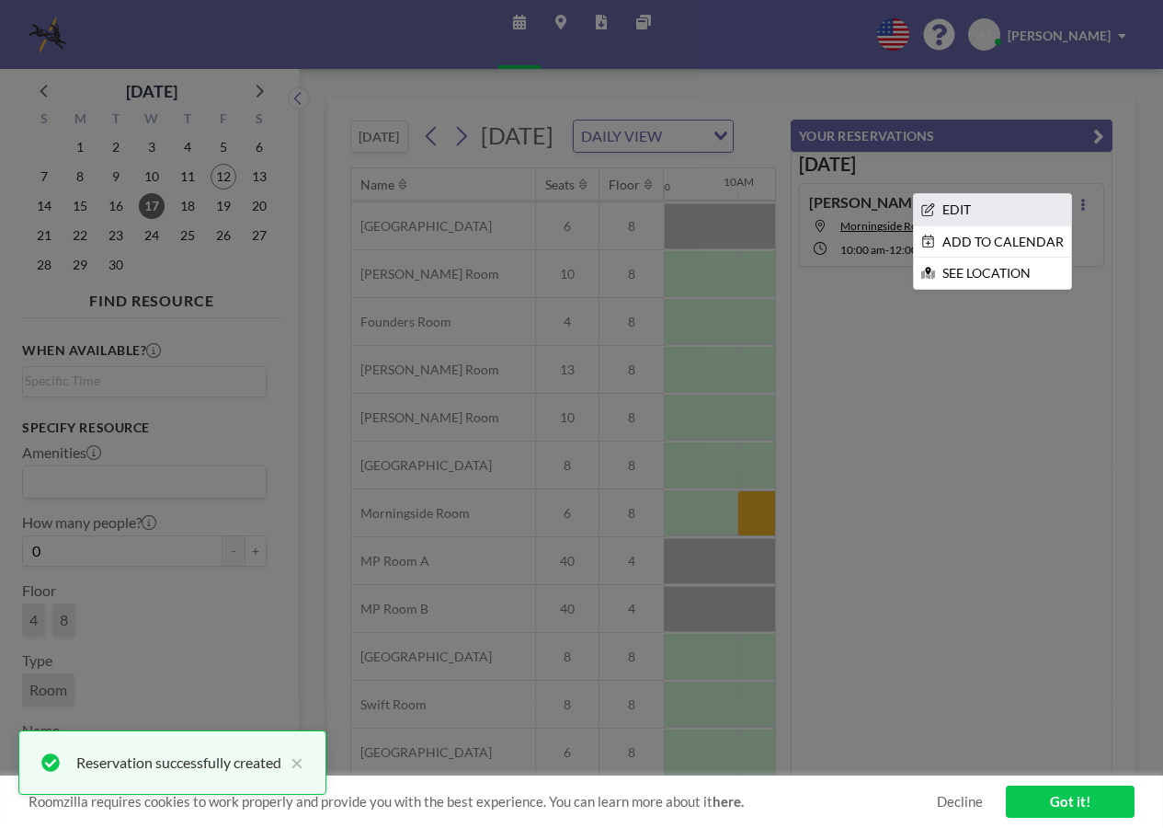
click at [994, 212] on li "EDIT" at bounding box center [992, 209] width 157 height 31
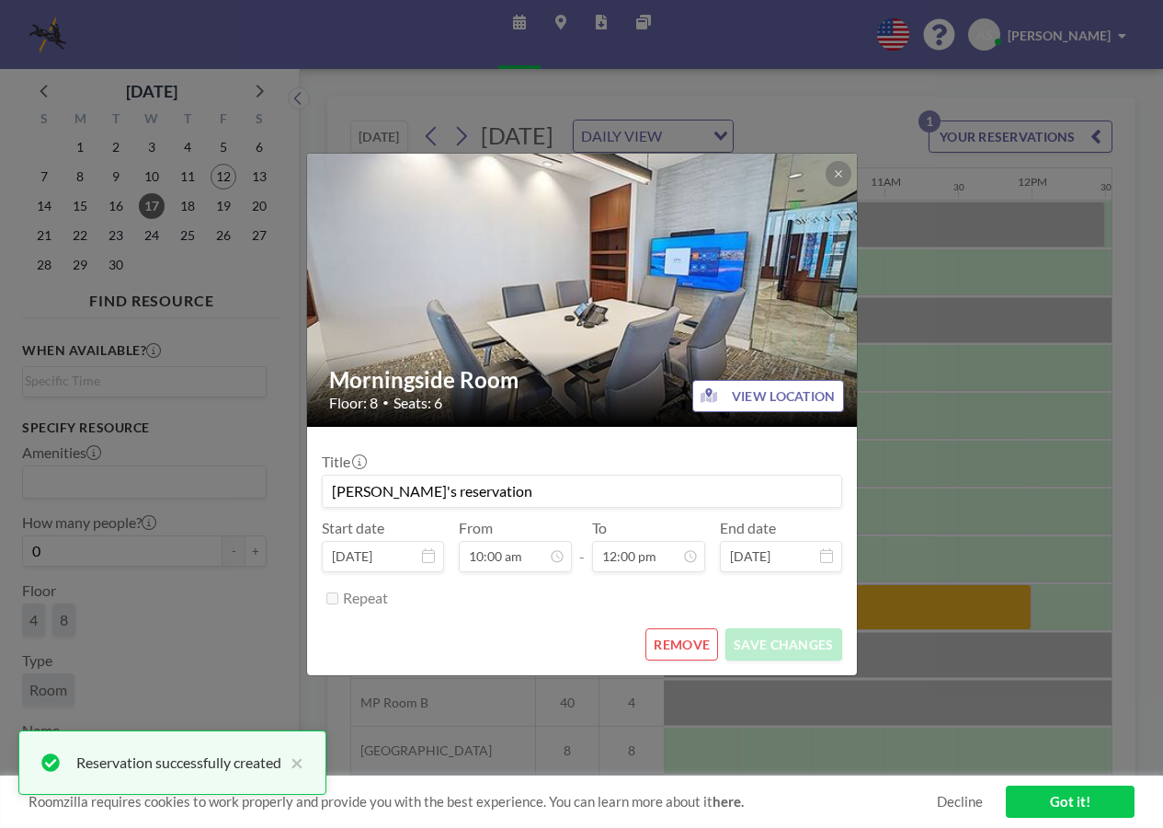
scroll to position [655, 0]
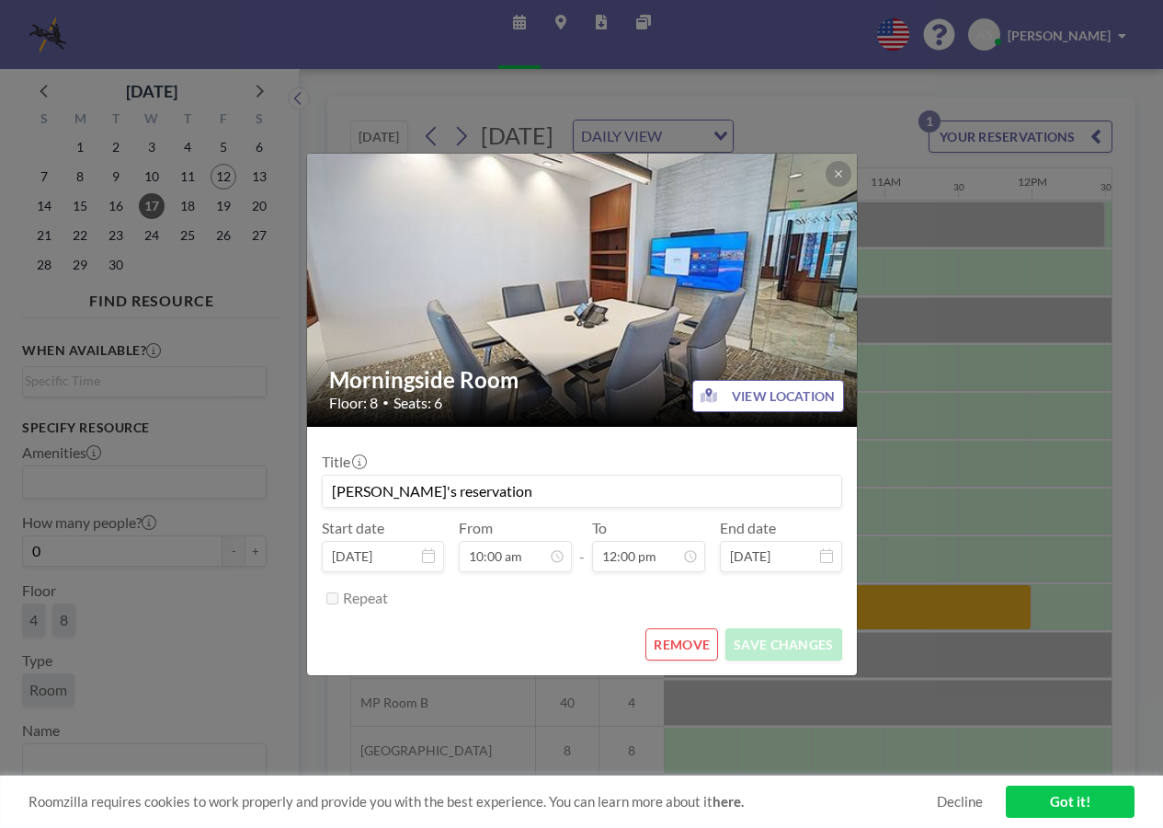
click at [453, 500] on input "[PERSON_NAME]'s reservation" at bounding box center [582, 490] width 519 height 31
type input "A"
click at [807, 647] on button "SAVE CHANGES" at bounding box center [784, 644] width 116 height 32
type input "[PERSON_NAME] v. TK Elevator - Meeting with [PERSON_NAME]"
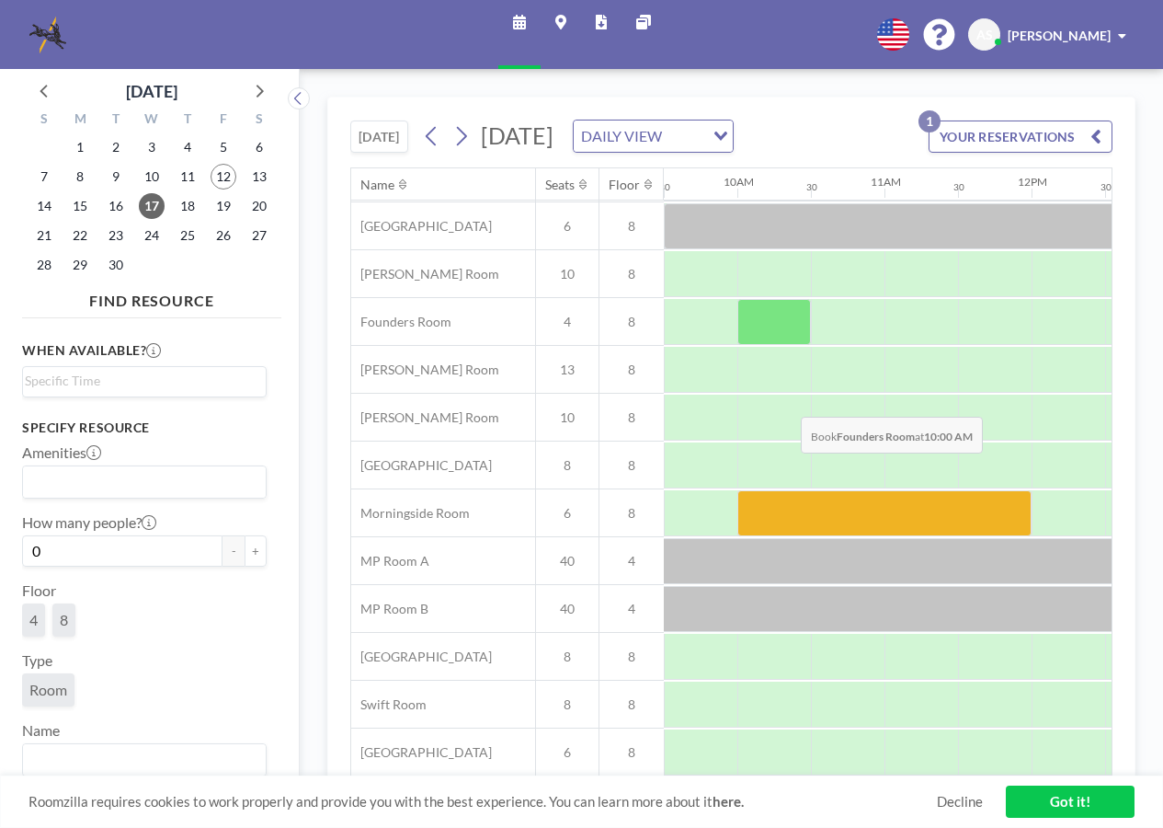
scroll to position [0, 1398]
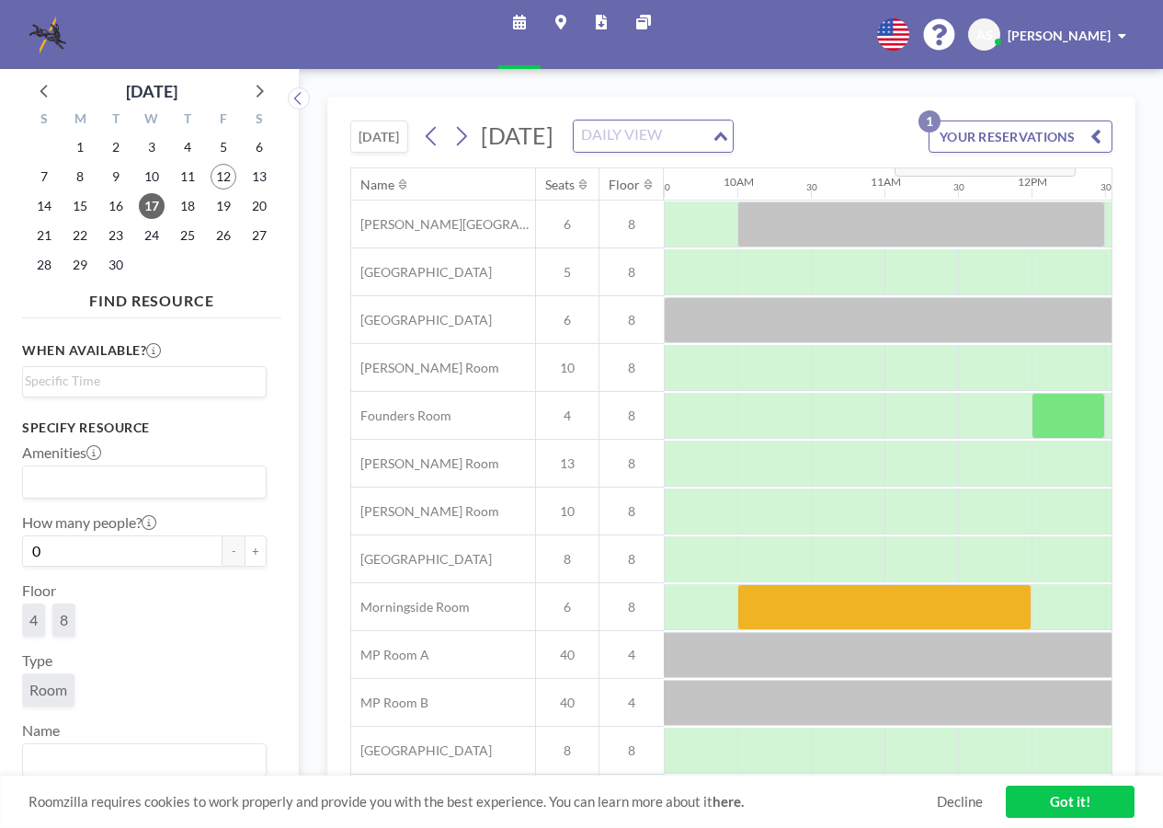
click at [710, 148] on input "Search for option" at bounding box center [643, 136] width 134 height 24
click at [929, 130] on p "1" at bounding box center [930, 121] width 22 height 22
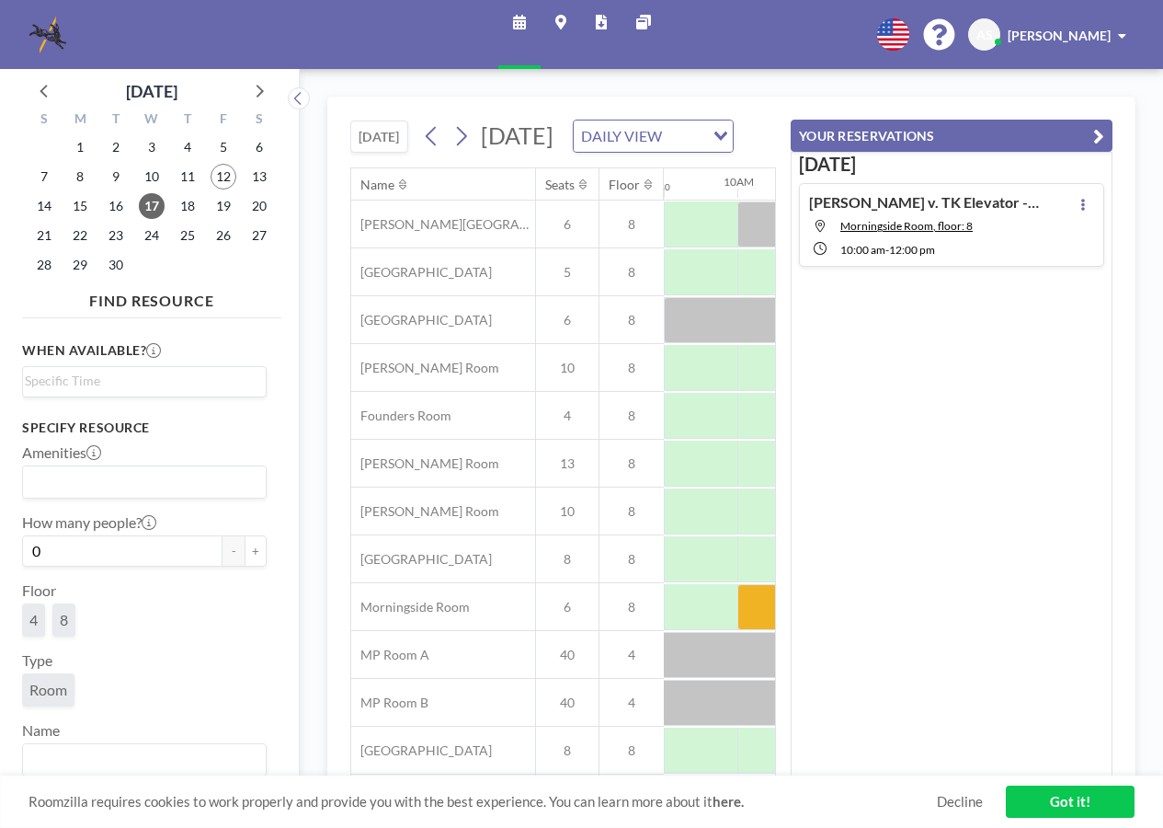
click at [890, 132] on button "YOUR RESERVATIONS" at bounding box center [952, 136] width 322 height 32
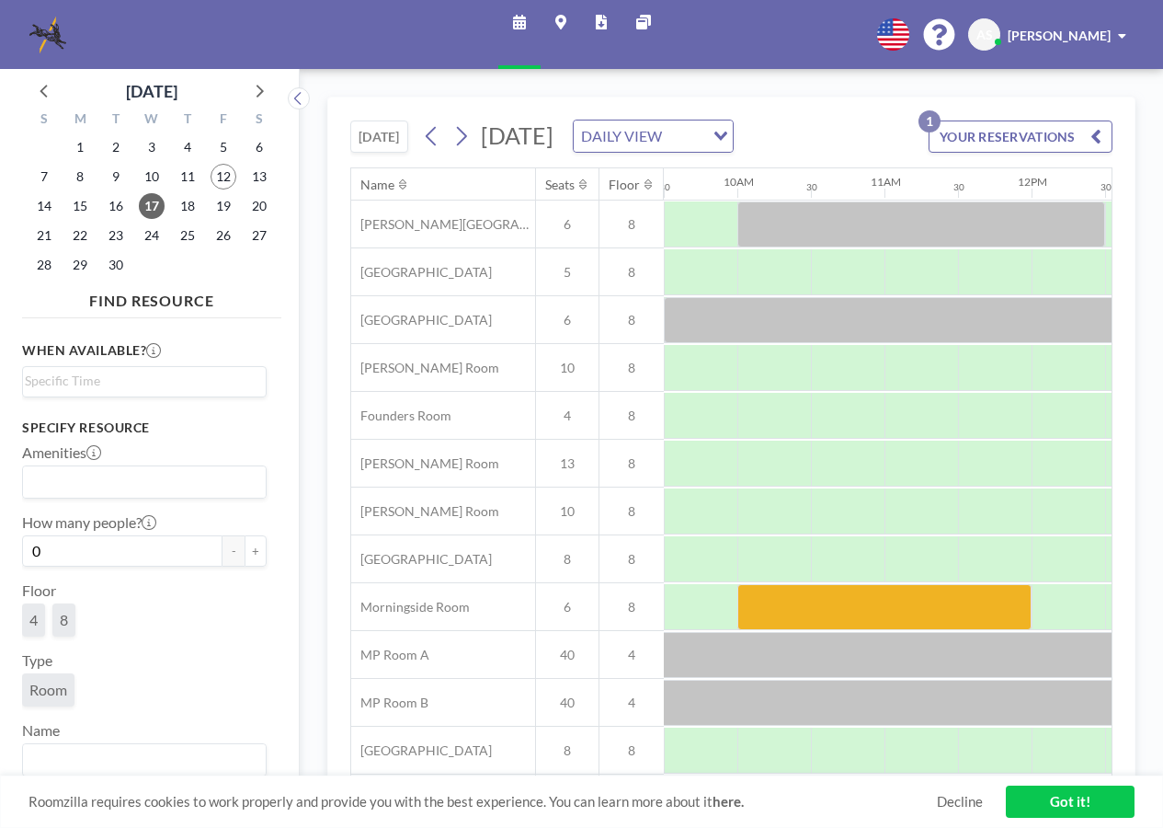
click at [1086, 147] on button "YOUR RESERVATIONS 1" at bounding box center [1021, 136] width 184 height 32
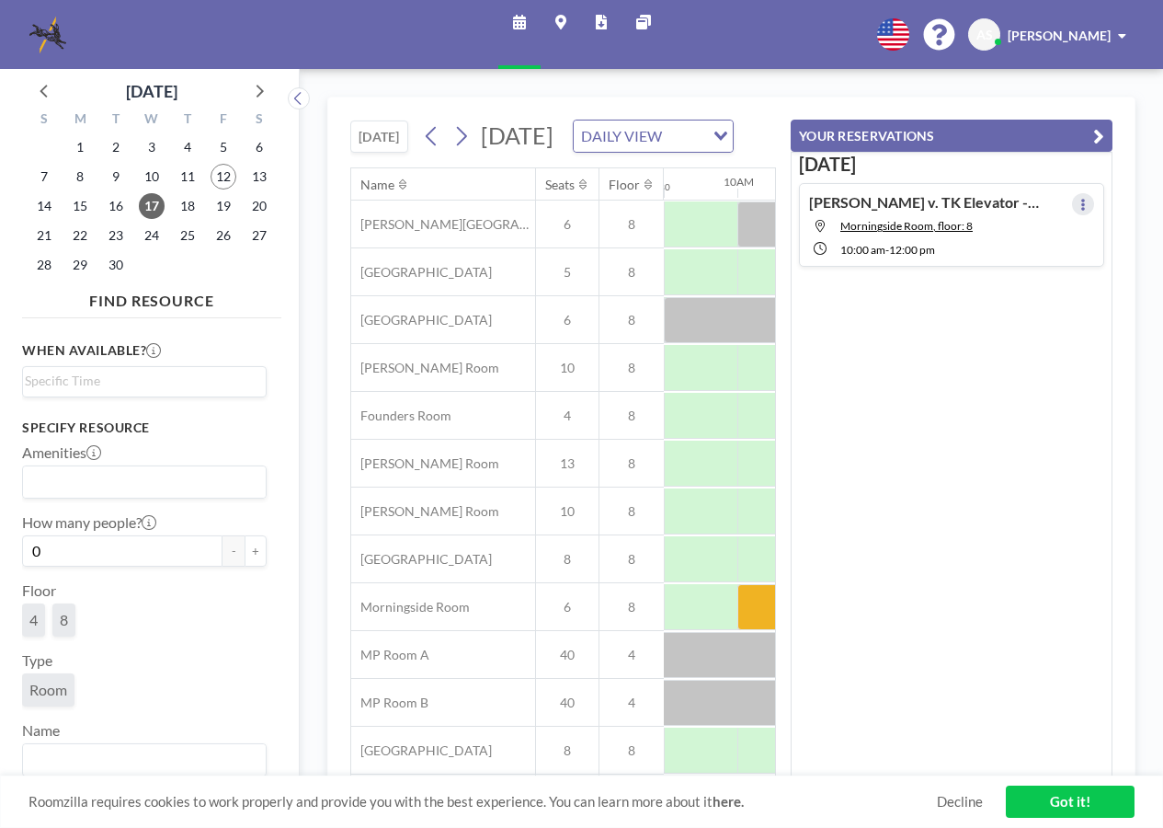
click at [1080, 205] on icon at bounding box center [1083, 205] width 7 height 12
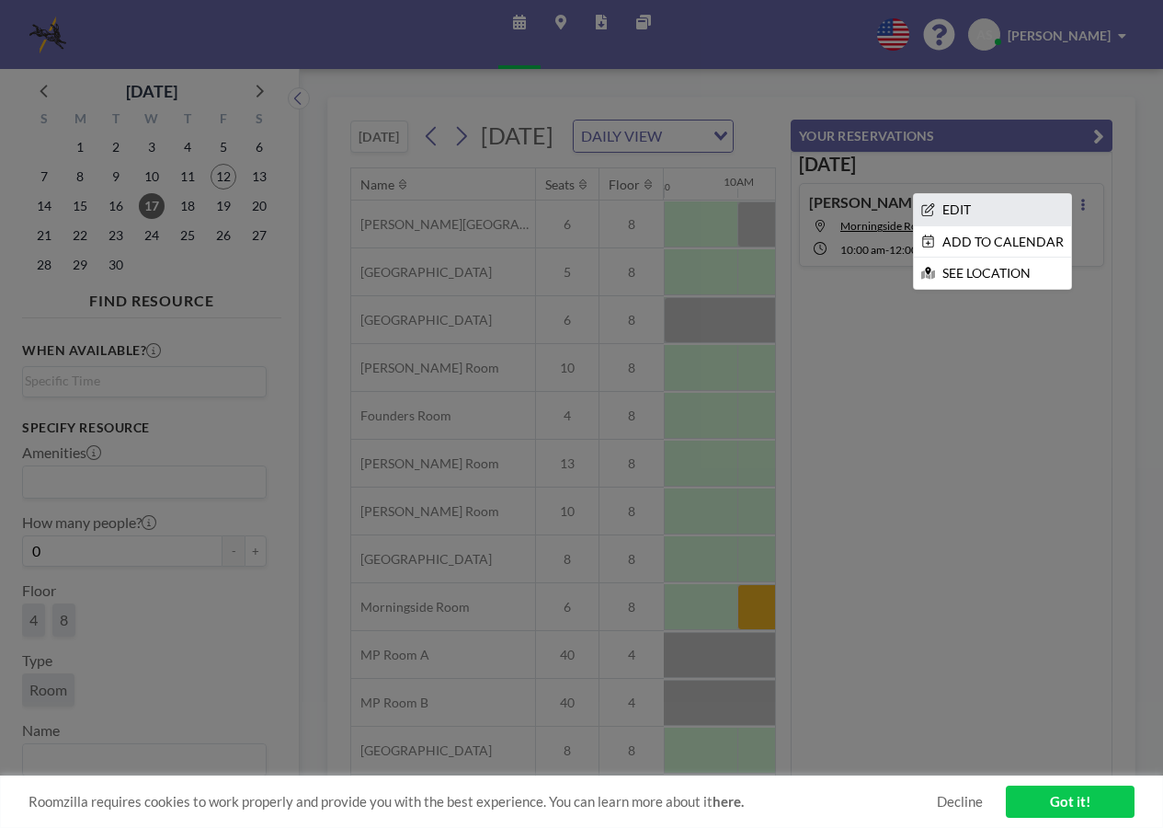
click at [1010, 207] on li "EDIT" at bounding box center [992, 209] width 157 height 31
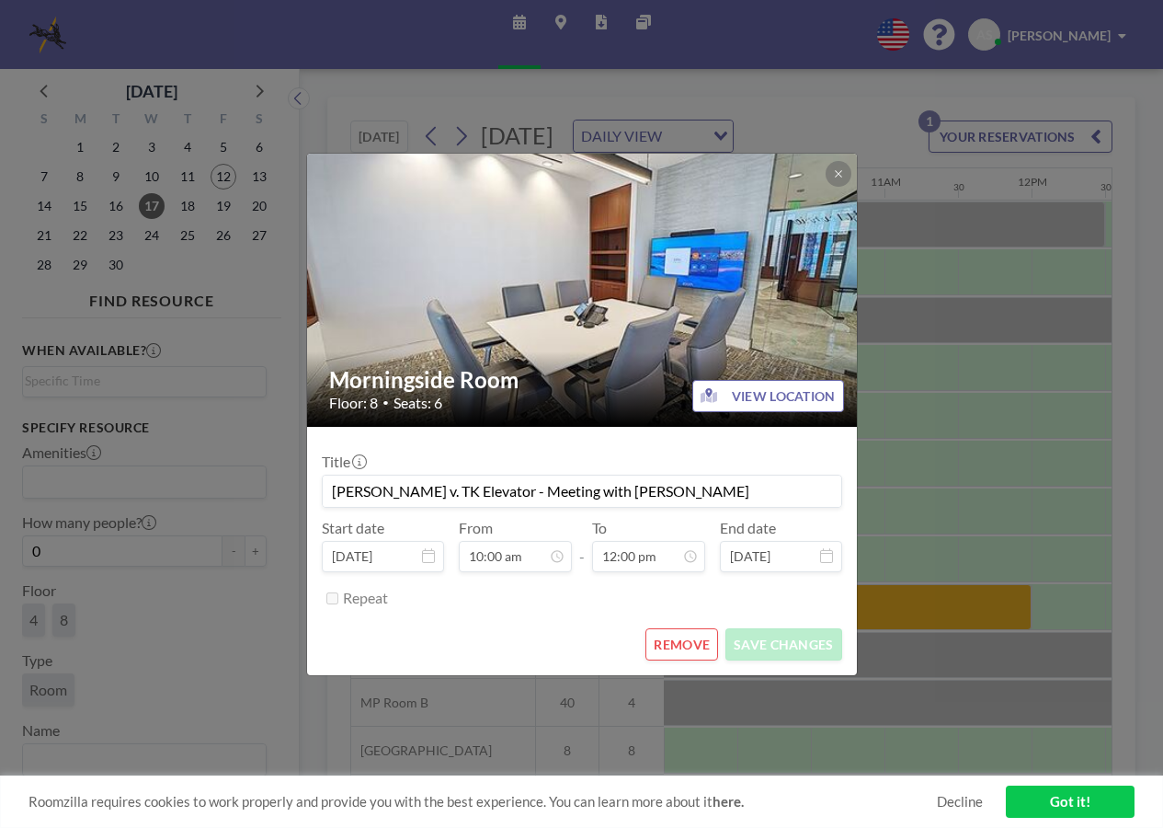
drag, startPoint x: 712, startPoint y: 493, endPoint x: 488, endPoint y: 503, distance: 223.7
click at [488, 503] on input "[PERSON_NAME] v. TK Elevator - Meeting with [PERSON_NAME]" at bounding box center [582, 490] width 519 height 31
click at [332, 495] on input "[PERSON_NAME] v. TK Elevator" at bounding box center [582, 490] width 519 height 31
click at [714, 495] on input "[PERSON_NAME] v. TK Elevator" at bounding box center [582, 490] width 519 height 31
click at [792, 640] on button "SAVE CHANGES" at bounding box center [784, 644] width 116 height 32
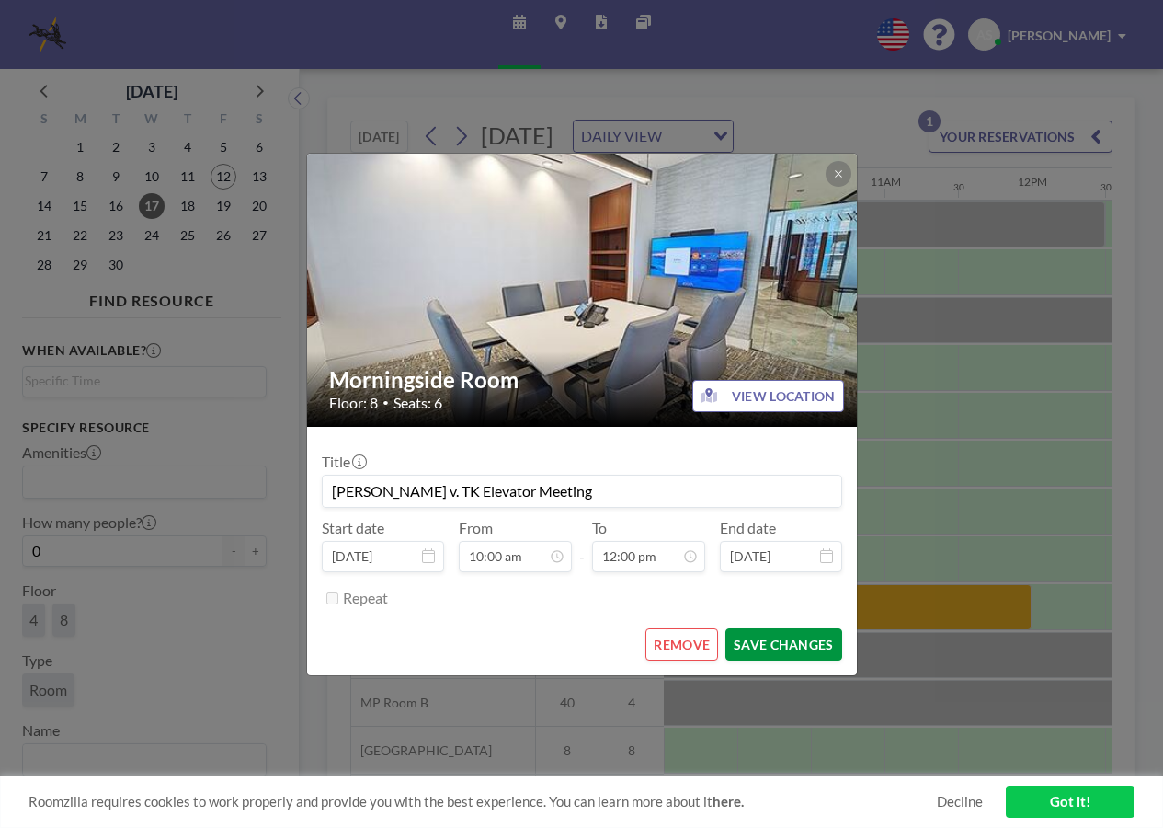
type input "[PERSON_NAME] v. TK Elevator Meeting"
